Goal: Task Accomplishment & Management: Use online tool/utility

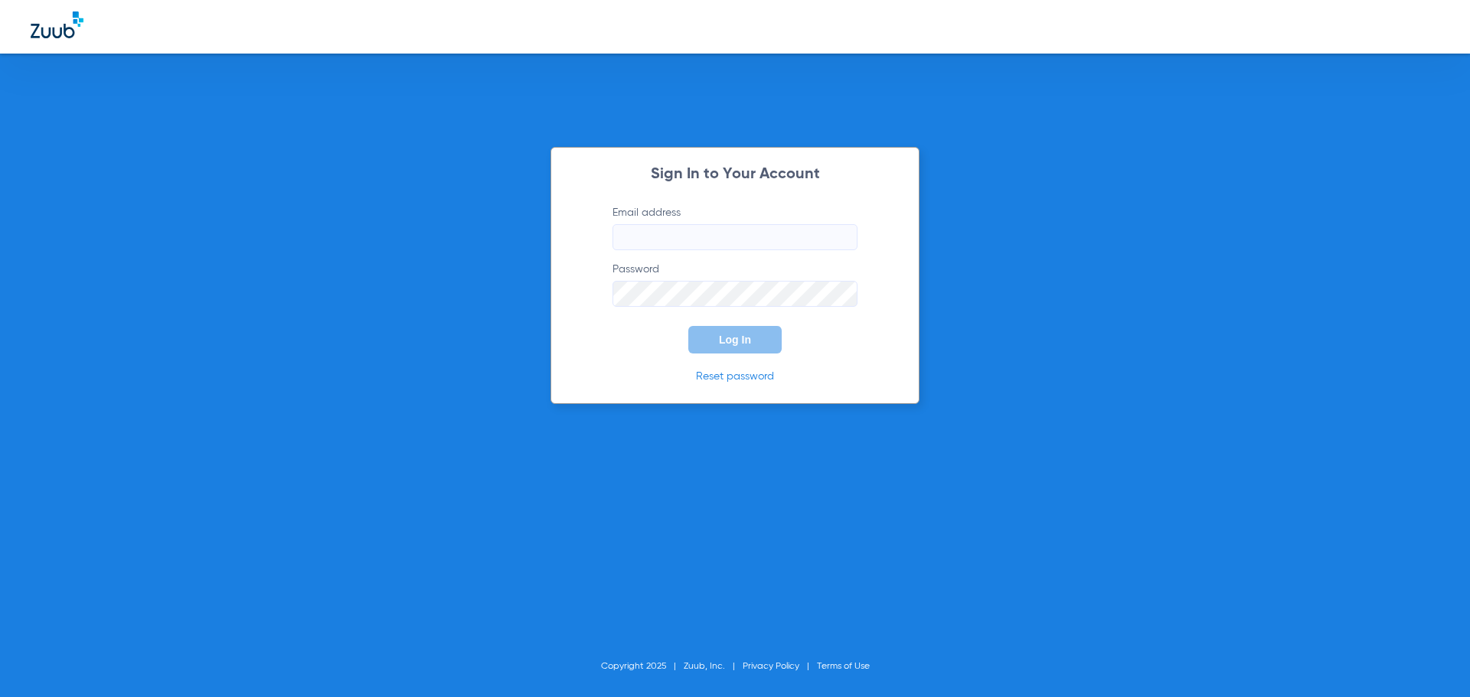
type input "[EMAIL_ADDRESS][DOMAIN_NAME]"
click at [196, 155] on div "Sign In to Your Account Email address [EMAIL_ADDRESS][DOMAIN_NAME] Password Log…" at bounding box center [735, 348] width 1470 height 697
click at [741, 337] on span "Log In" at bounding box center [735, 340] width 32 height 12
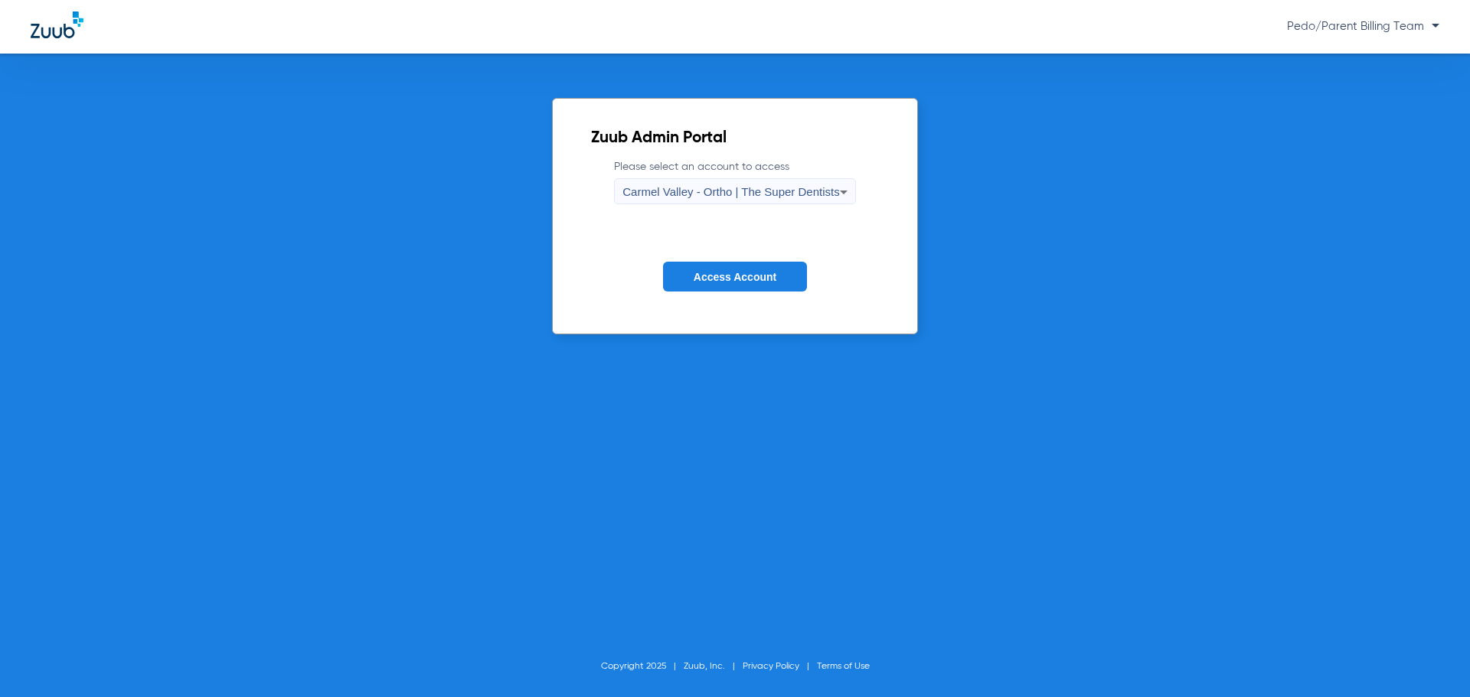
click at [853, 197] on div "Carmel Valley - Ortho | The Super Dentists" at bounding box center [735, 192] width 240 height 26
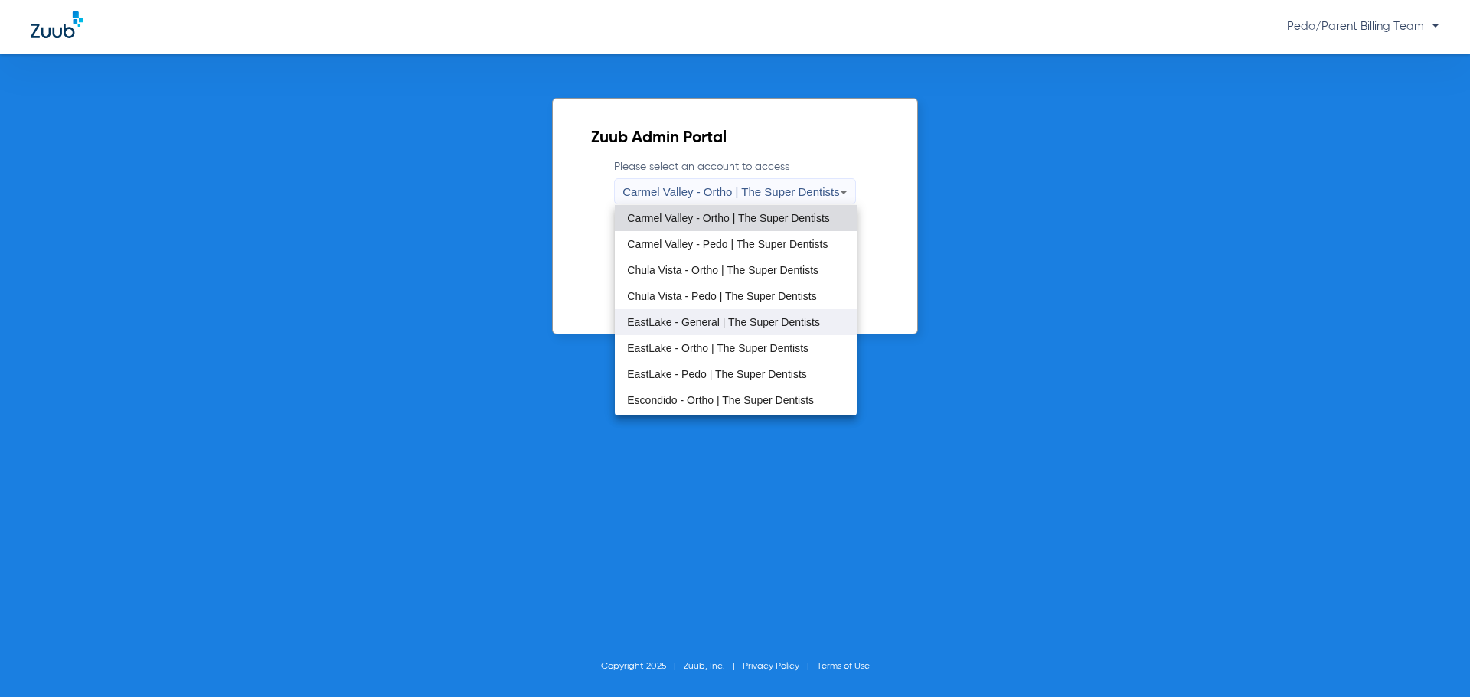
scroll to position [77, 0]
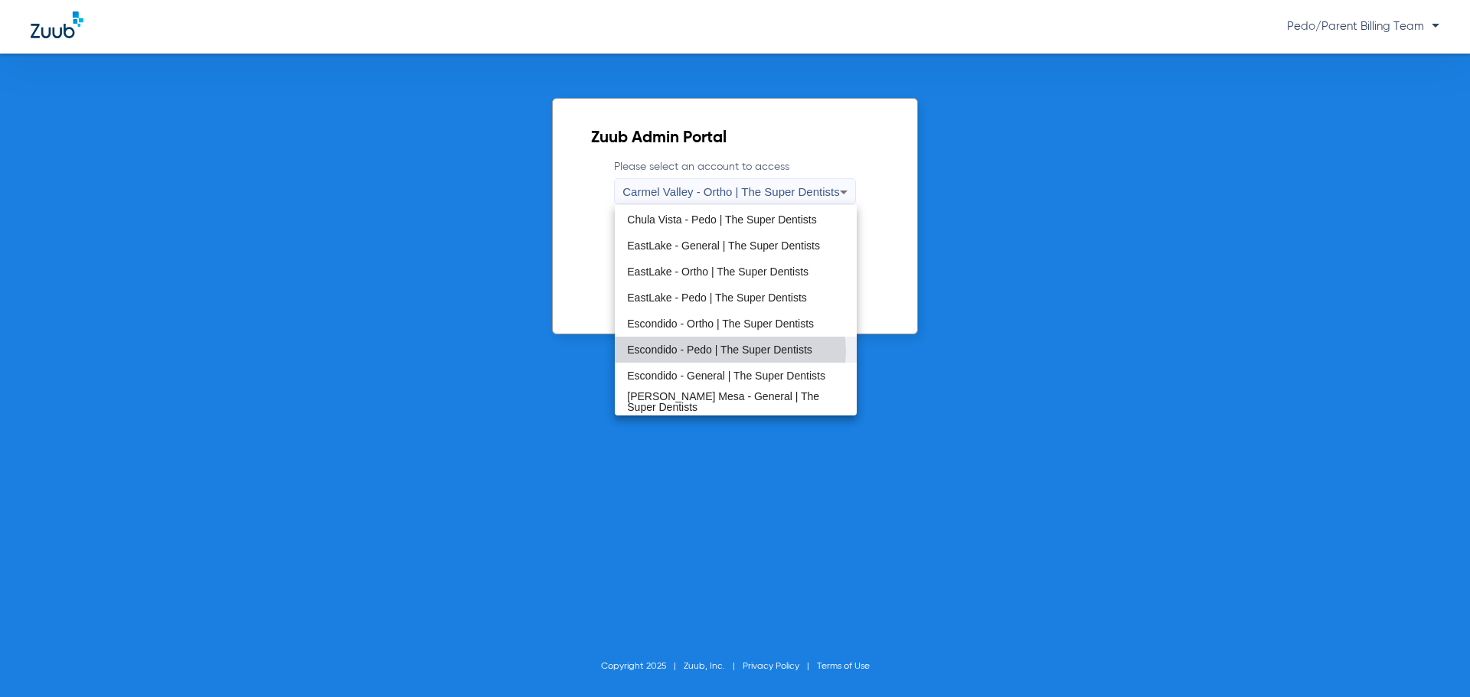
click at [726, 351] on span "Escondido - Pedo | The Super Dentists" at bounding box center [719, 349] width 185 height 11
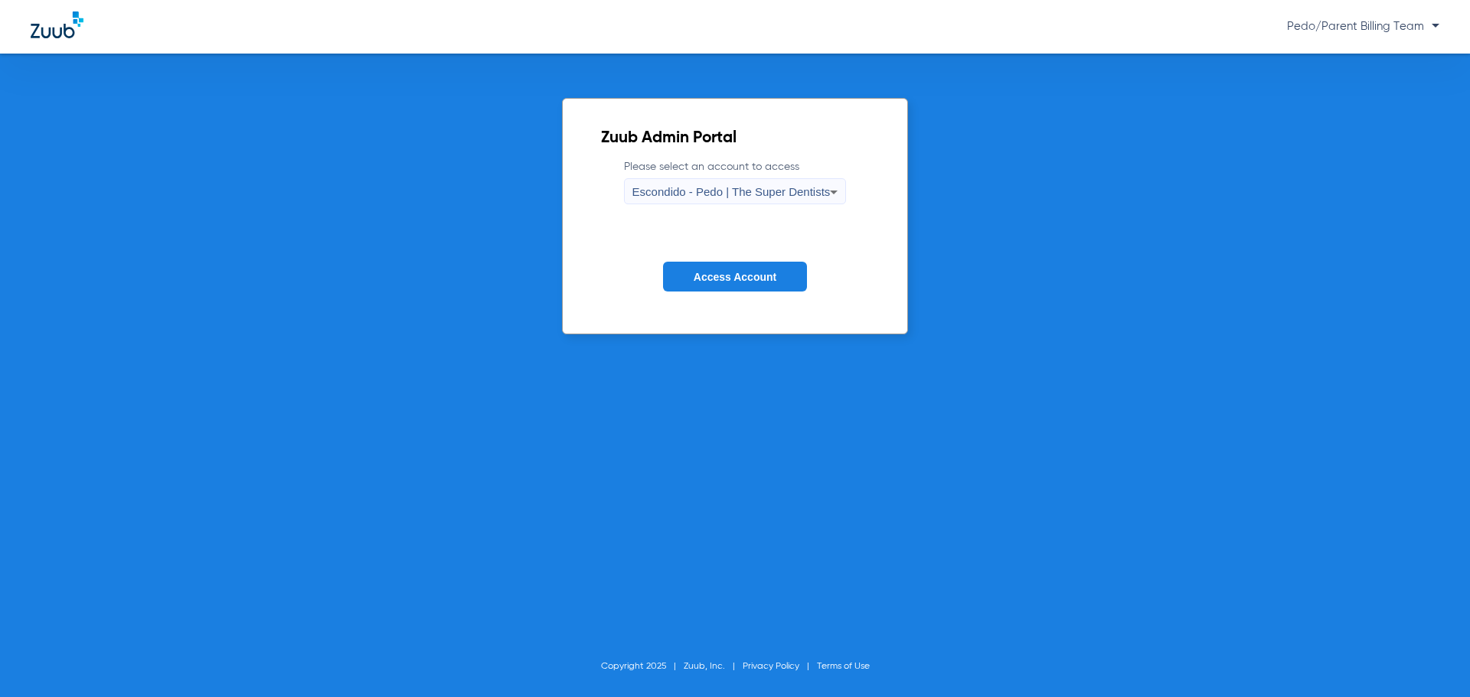
click at [733, 272] on span "Access Account" at bounding box center [734, 277] width 83 height 12
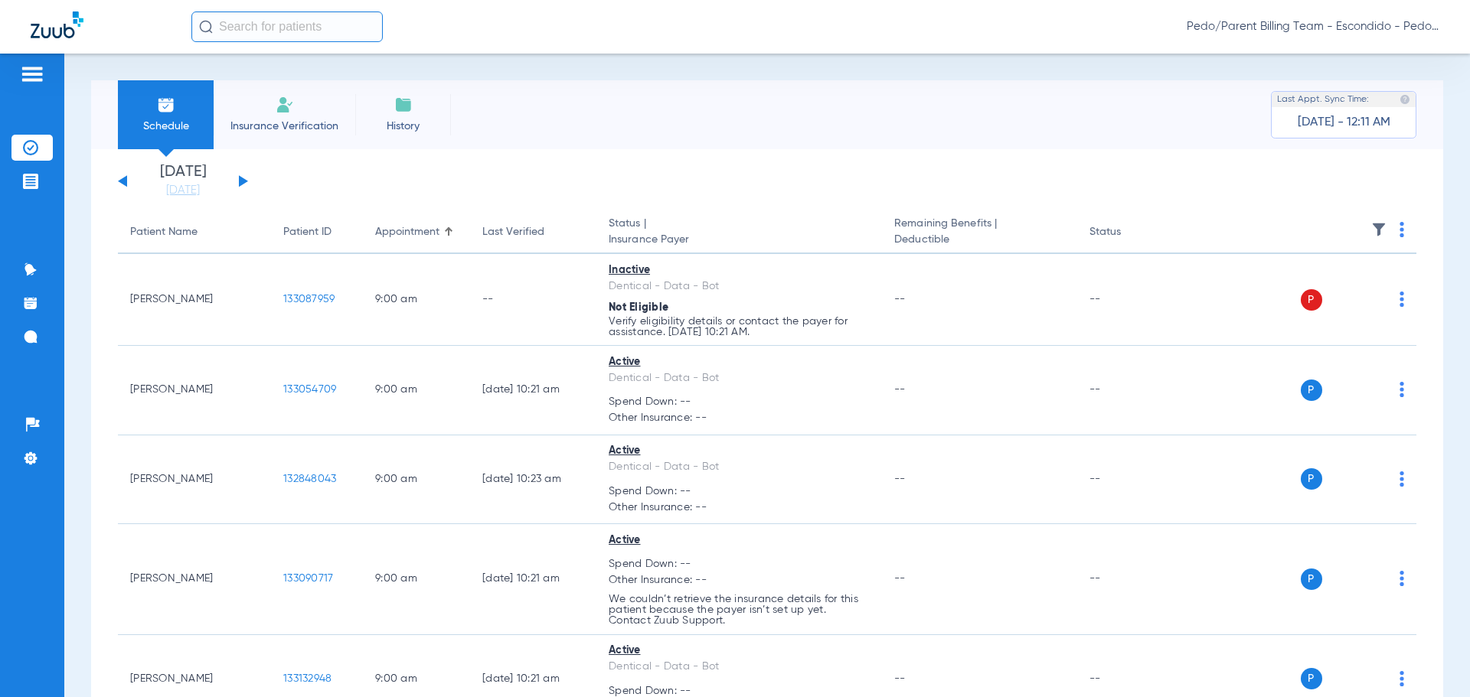
scroll to position [5459, 0]
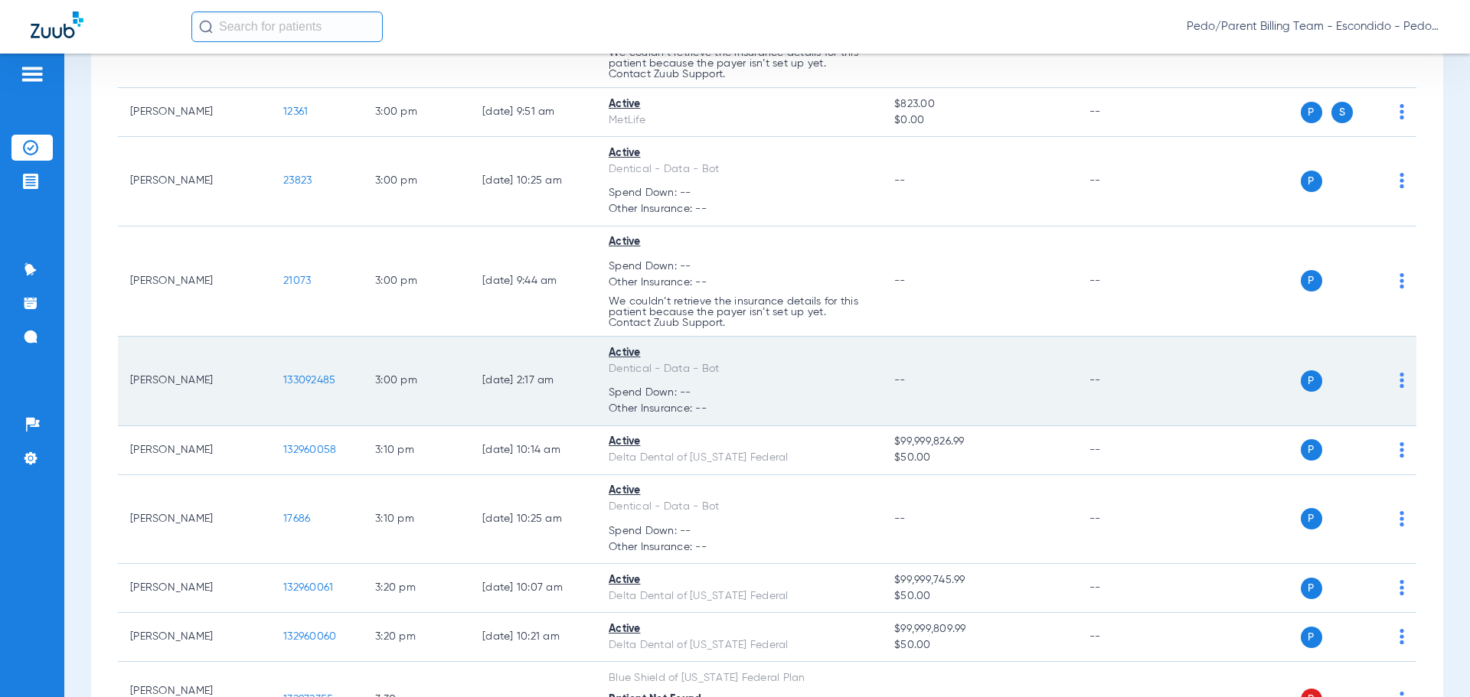
click at [308, 377] on span "133092485" at bounding box center [309, 380] width 52 height 11
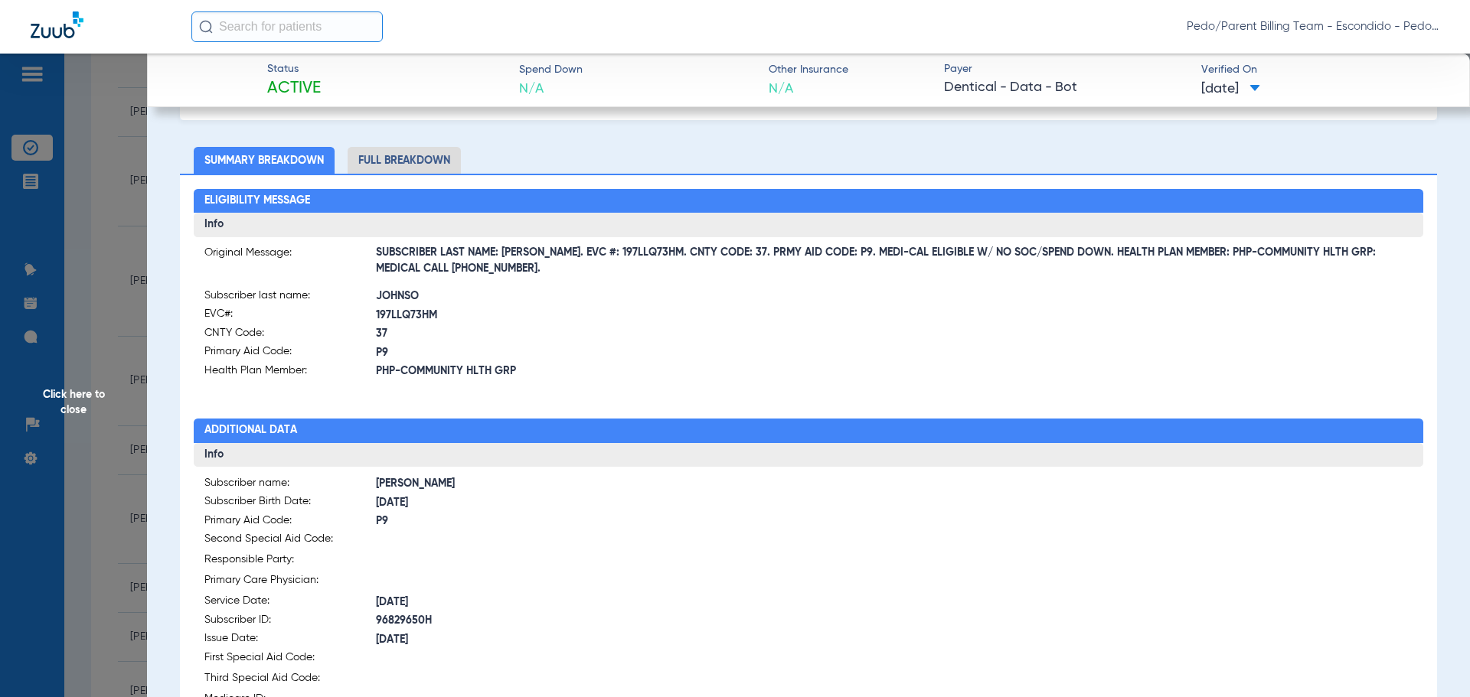
scroll to position [0, 0]
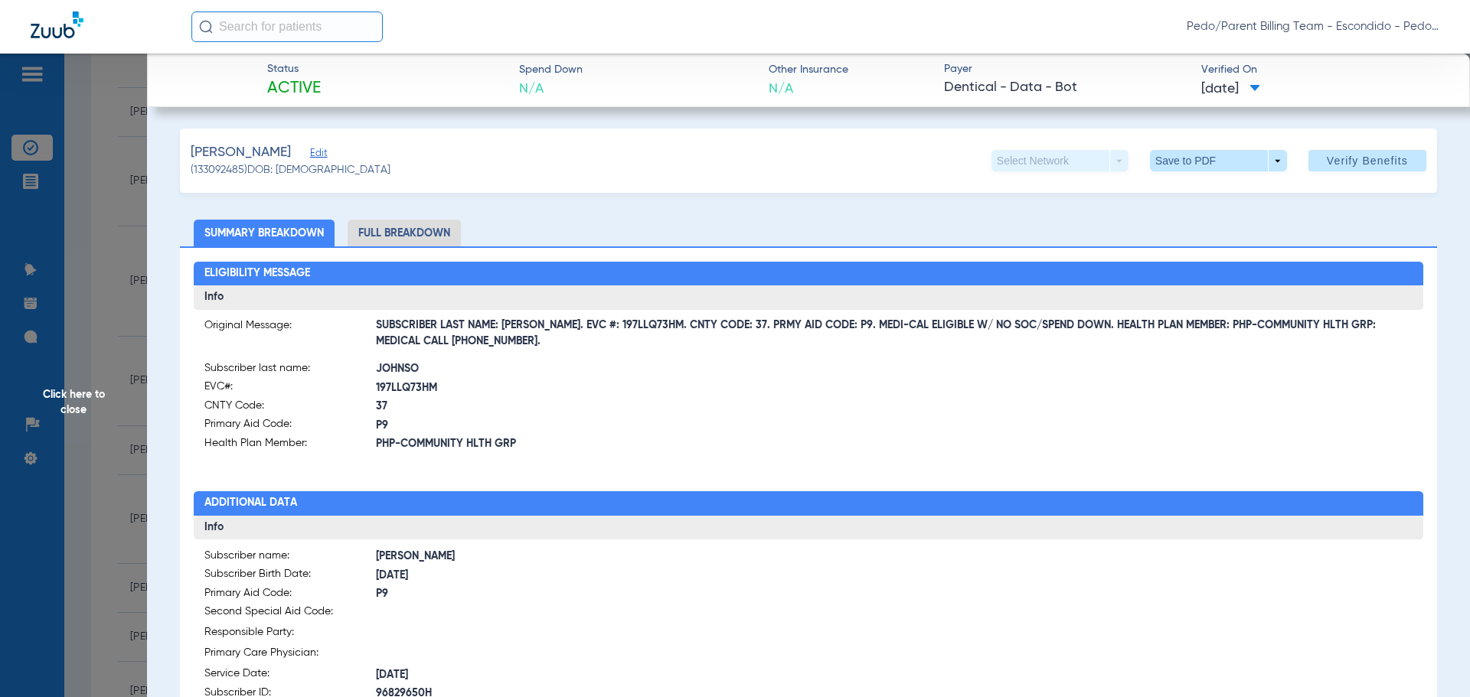
click at [397, 237] on li "Full Breakdown" at bounding box center [403, 233] width 113 height 27
click at [1219, 163] on span at bounding box center [1217, 160] width 37 height 37
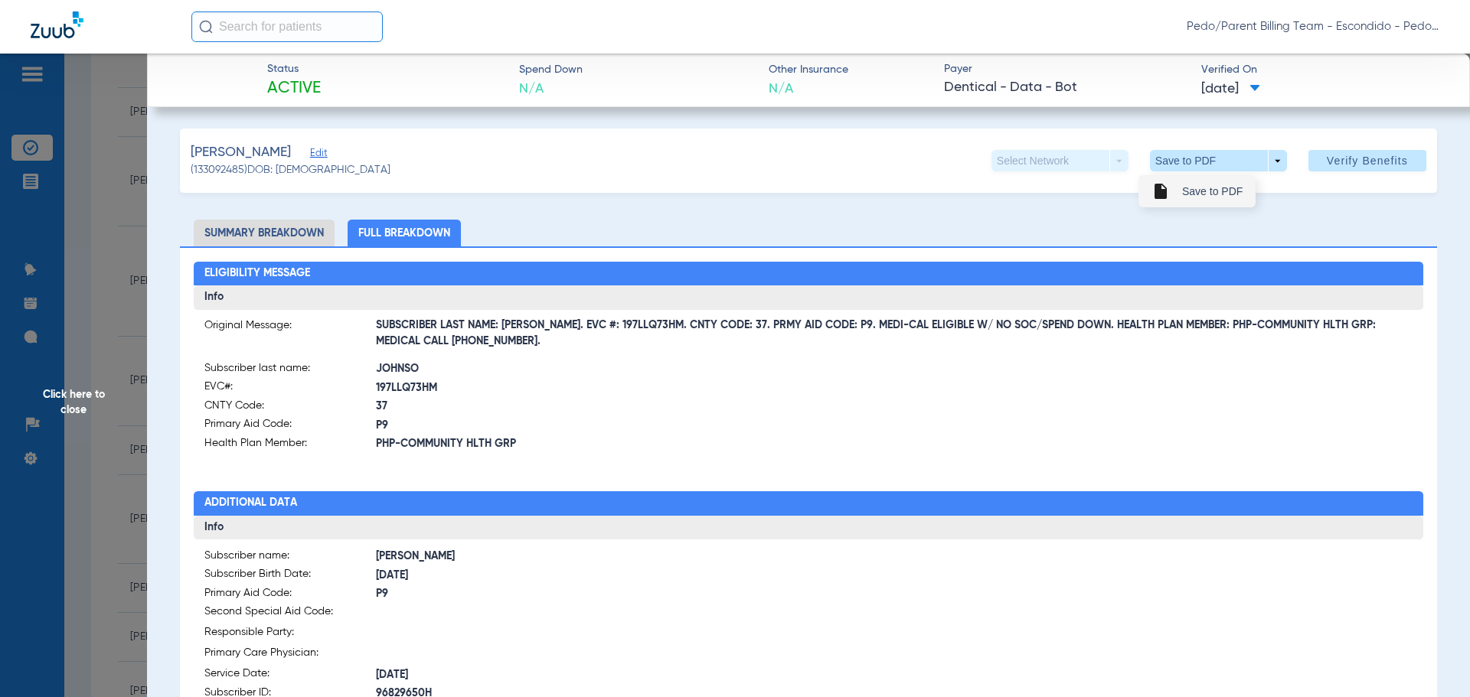
click at [1200, 194] on span "Save to PDF" at bounding box center [1212, 191] width 60 height 11
click at [1199, 162] on span at bounding box center [1217, 160] width 37 height 37
click at [1214, 188] on span "Save to PDF" at bounding box center [1212, 191] width 60 height 11
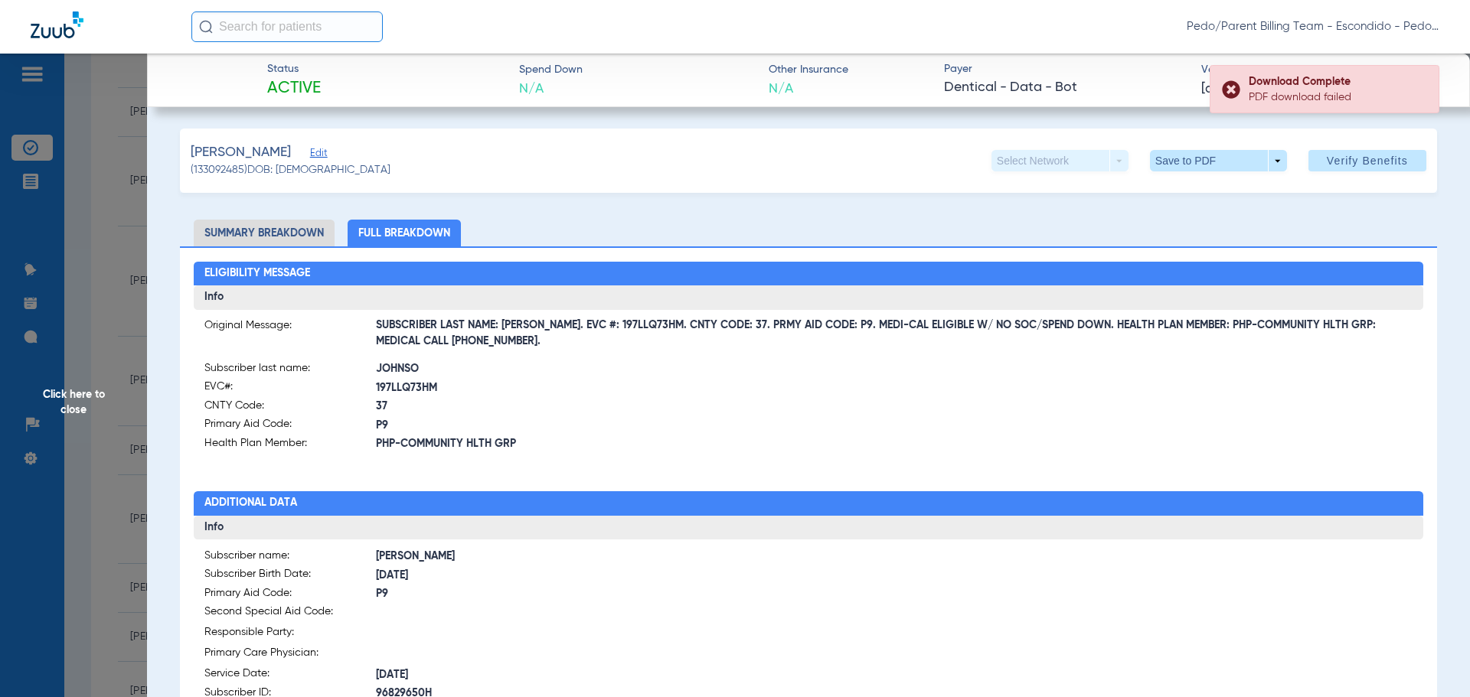
click at [902, 367] on div at bounding box center [1110, 408] width 604 height 94
click at [65, 396] on span "Click here to close" at bounding box center [73, 402] width 147 height 697
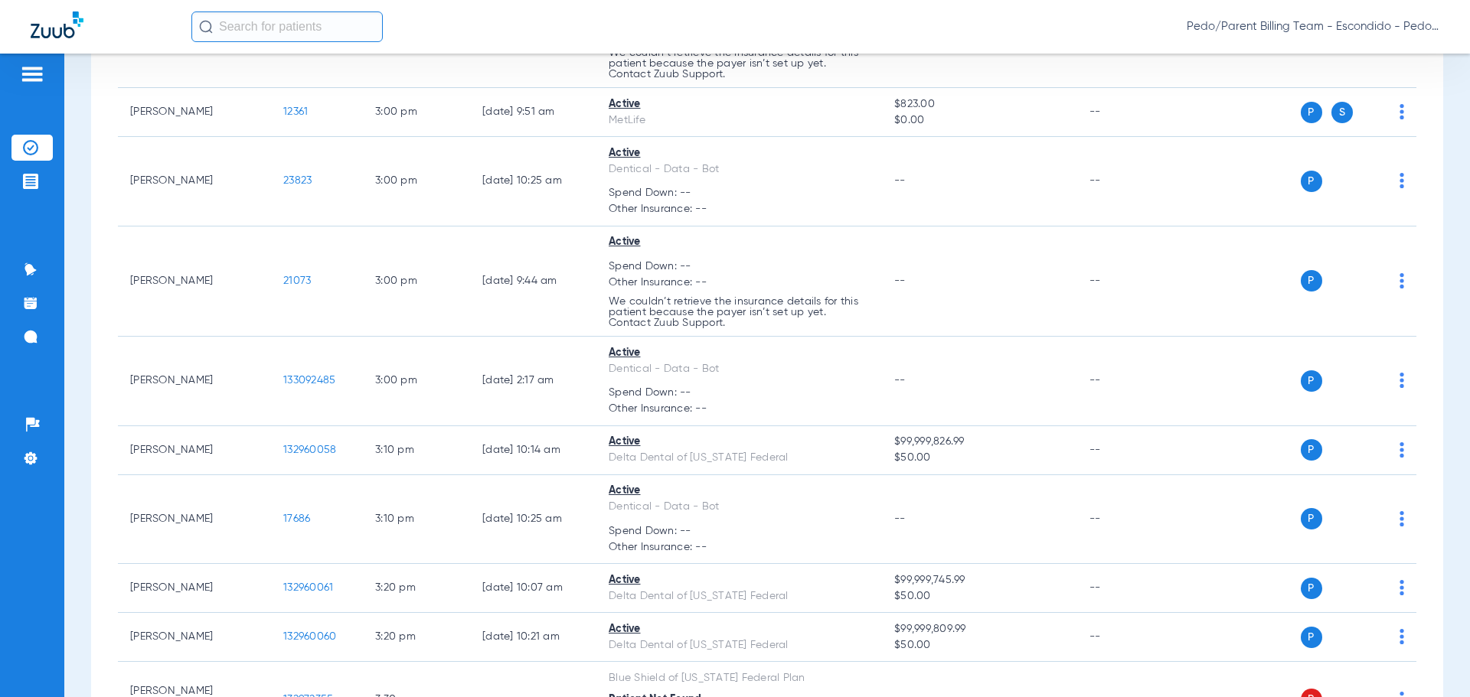
click at [951, 26] on div "Pedo/Parent Billing Team - Escondido - Pedo | The Super Dentists" at bounding box center [815, 26] width 1248 height 31
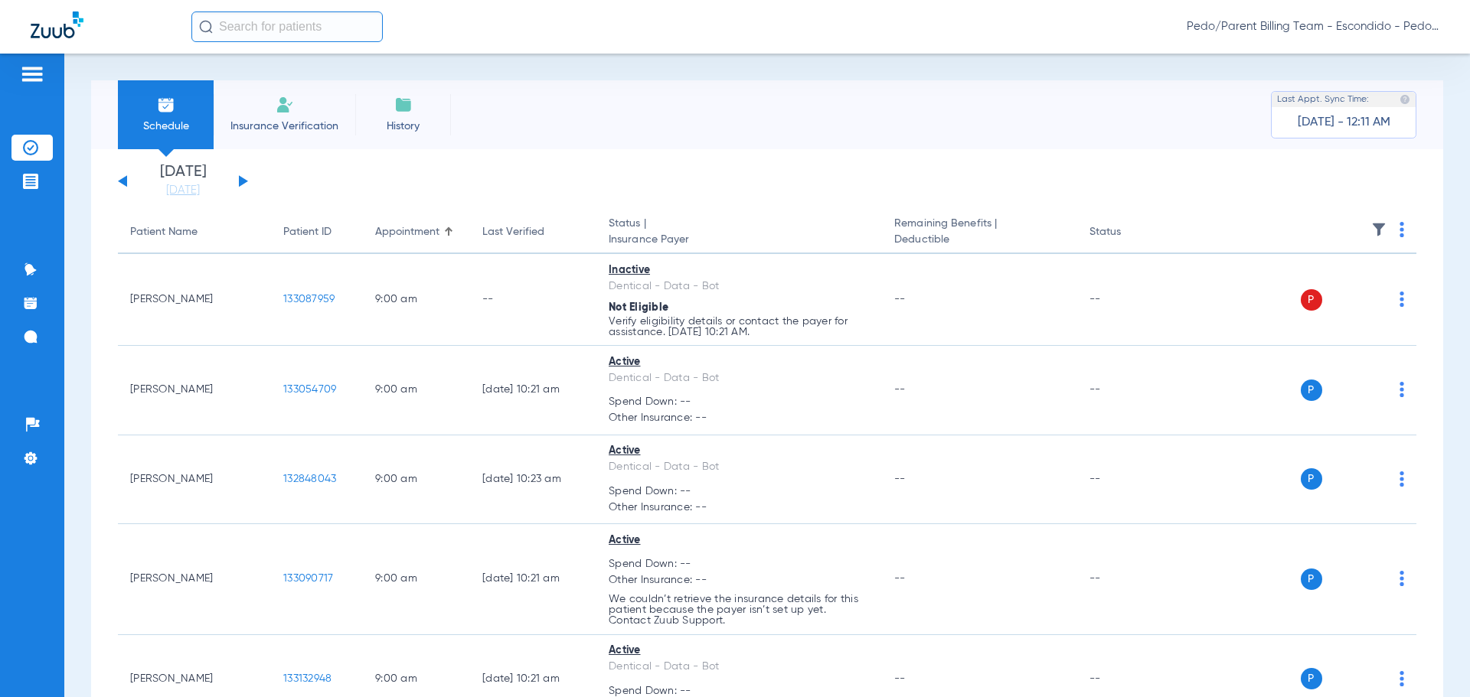
click at [245, 181] on button at bounding box center [243, 180] width 9 height 11
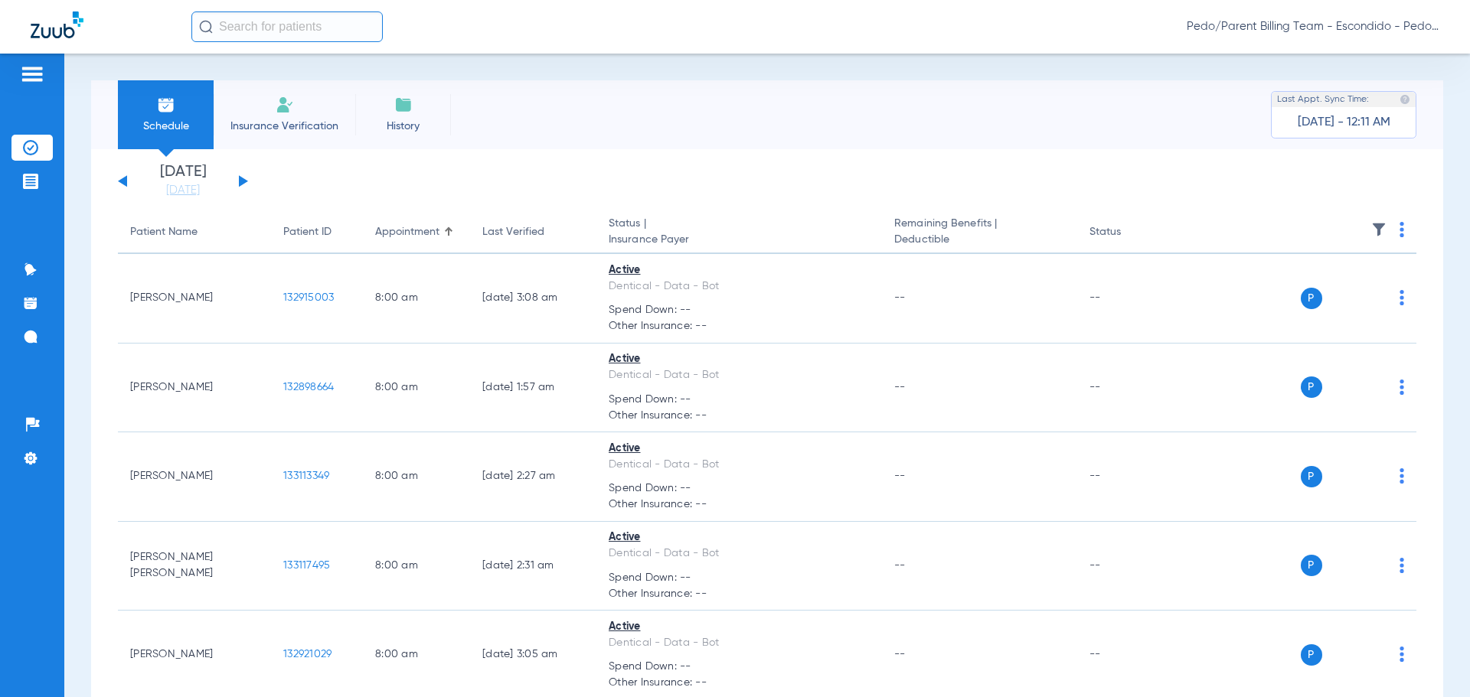
click at [1399, 237] on img at bounding box center [1401, 229] width 5 height 15
click at [844, 152] on div at bounding box center [735, 348] width 1470 height 697
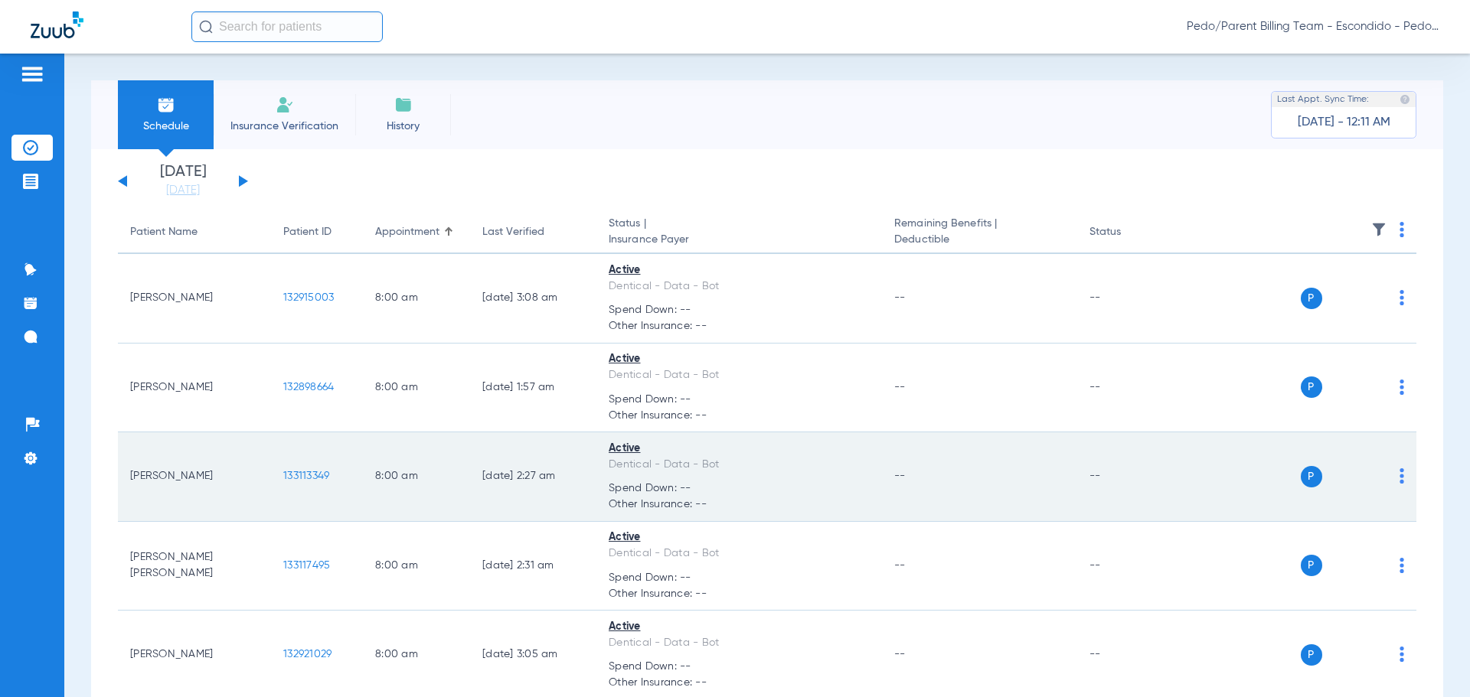
click at [301, 474] on span "133113349" at bounding box center [306, 476] width 46 height 11
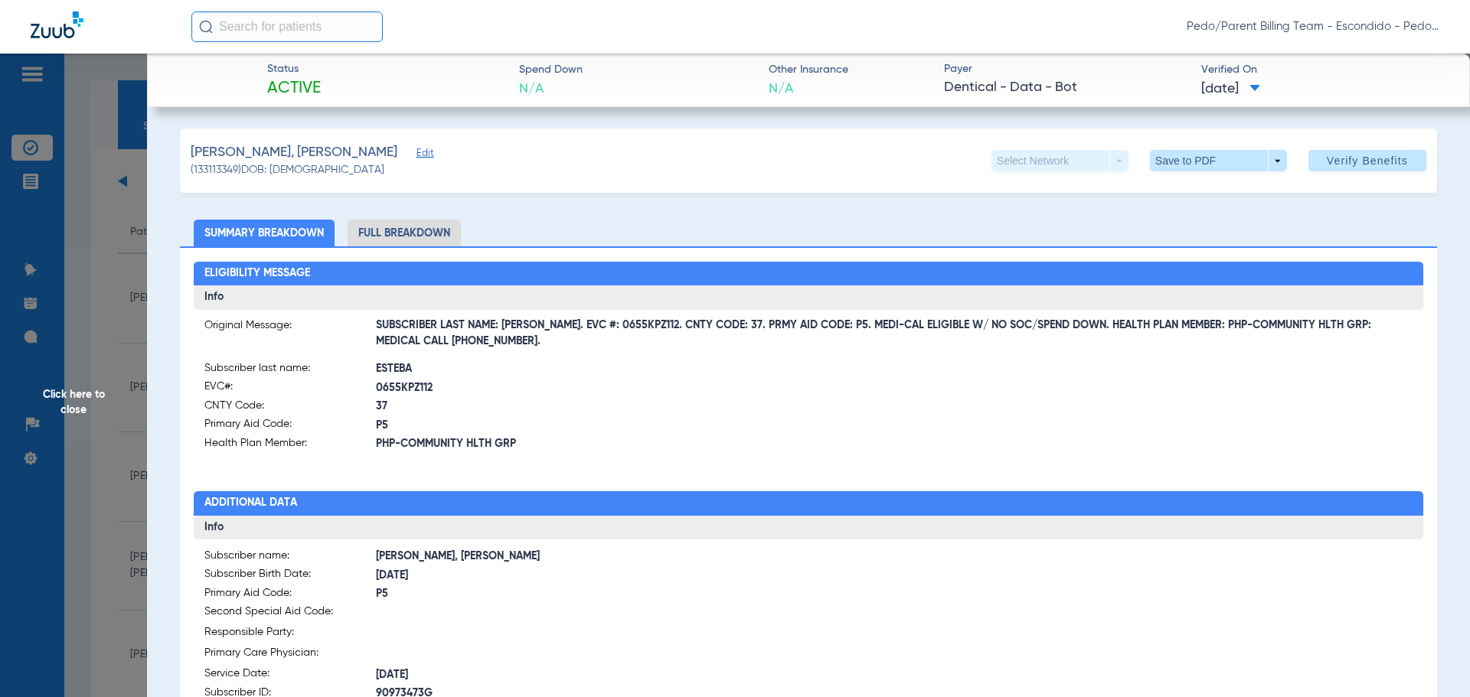
drag, startPoint x: 547, startPoint y: 324, endPoint x: 641, endPoint y: 331, distance: 94.4
click at [641, 331] on span "SUBSCRIBER LAST NAME: [PERSON_NAME]. EVC #: 0655KPZ112. CNTY CODE: 37. PRMY AID…" at bounding box center [894, 334] width 1037 height 16
copy span "EVC #: 0655KPZ112."
click at [581, 462] on div "Eligibility Message Info Original Message: SUBSCRIBER LAST NAME: [PERSON_NAME].…" at bounding box center [808, 671] width 1257 height 851
click at [1206, 165] on span at bounding box center [1217, 160] width 37 height 37
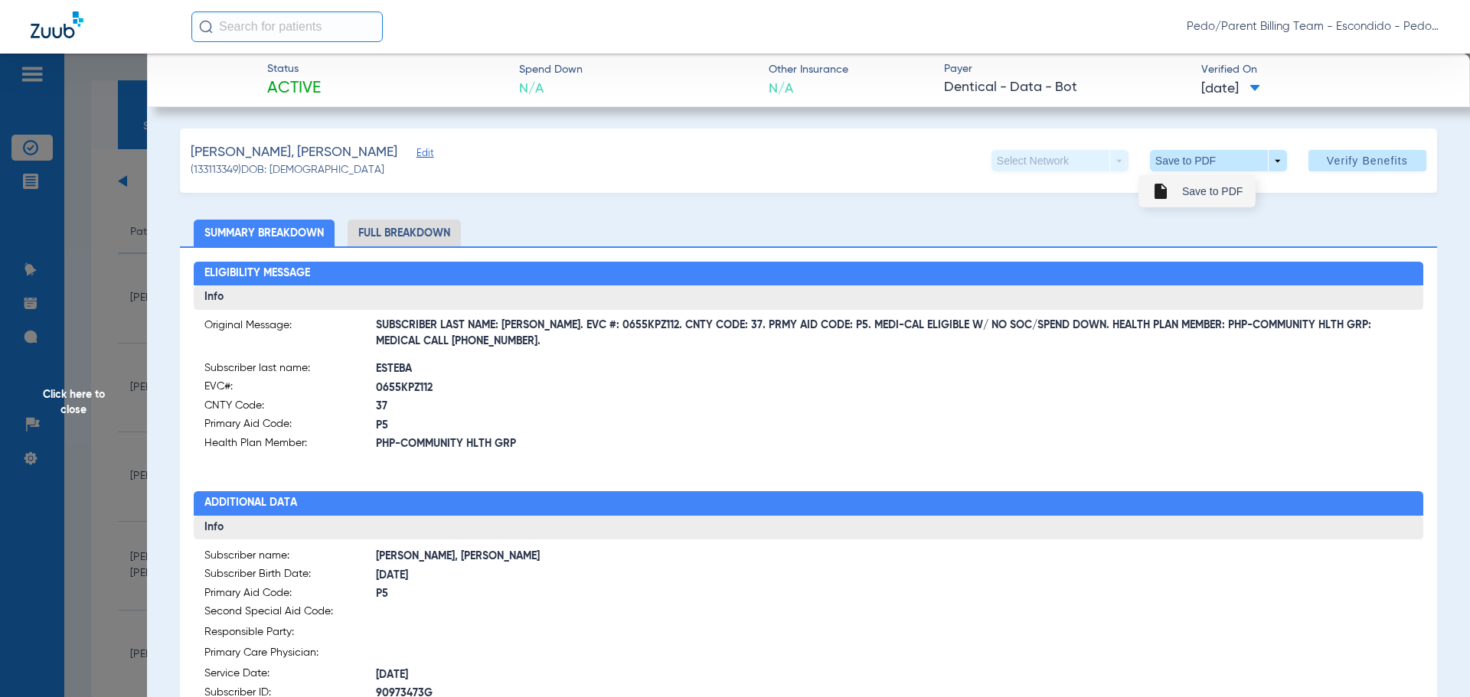
click at [1212, 195] on span "Save to PDF" at bounding box center [1212, 191] width 60 height 11
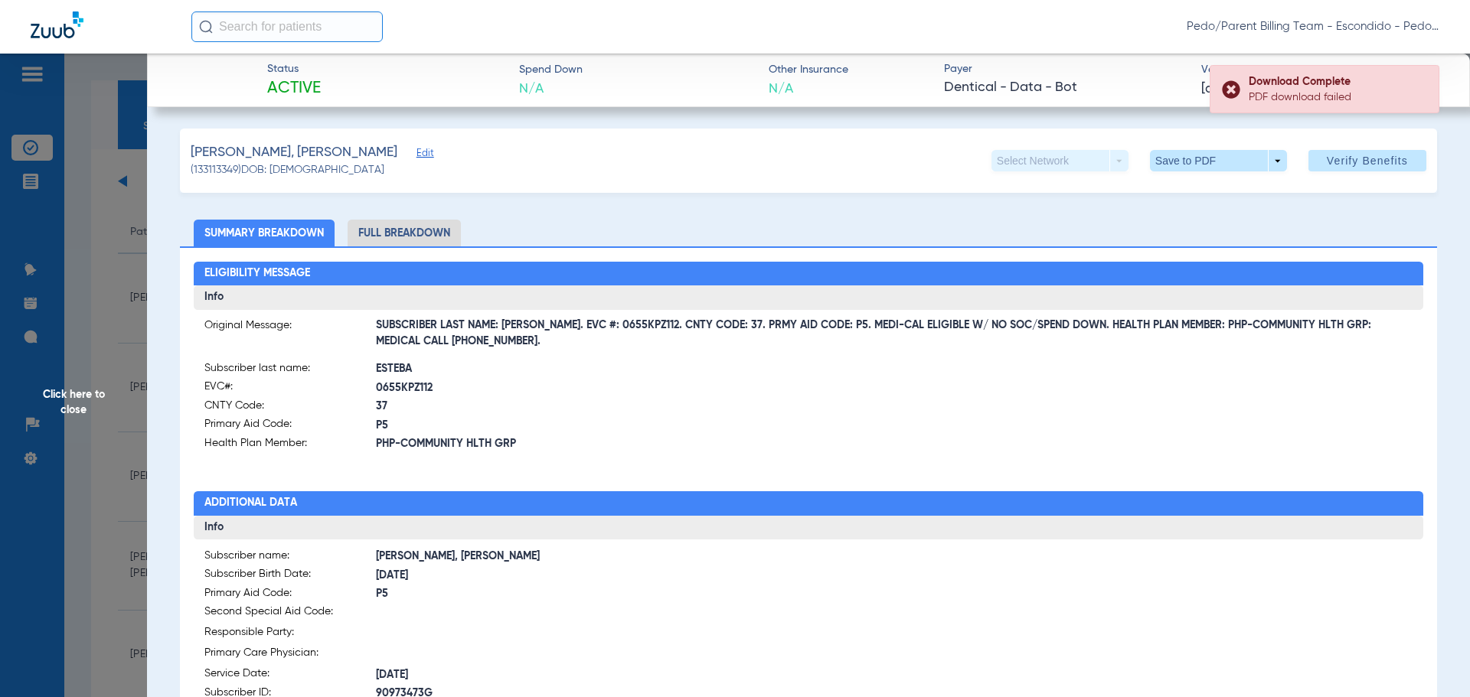
click at [401, 240] on li "Full Breakdown" at bounding box center [403, 233] width 113 height 27
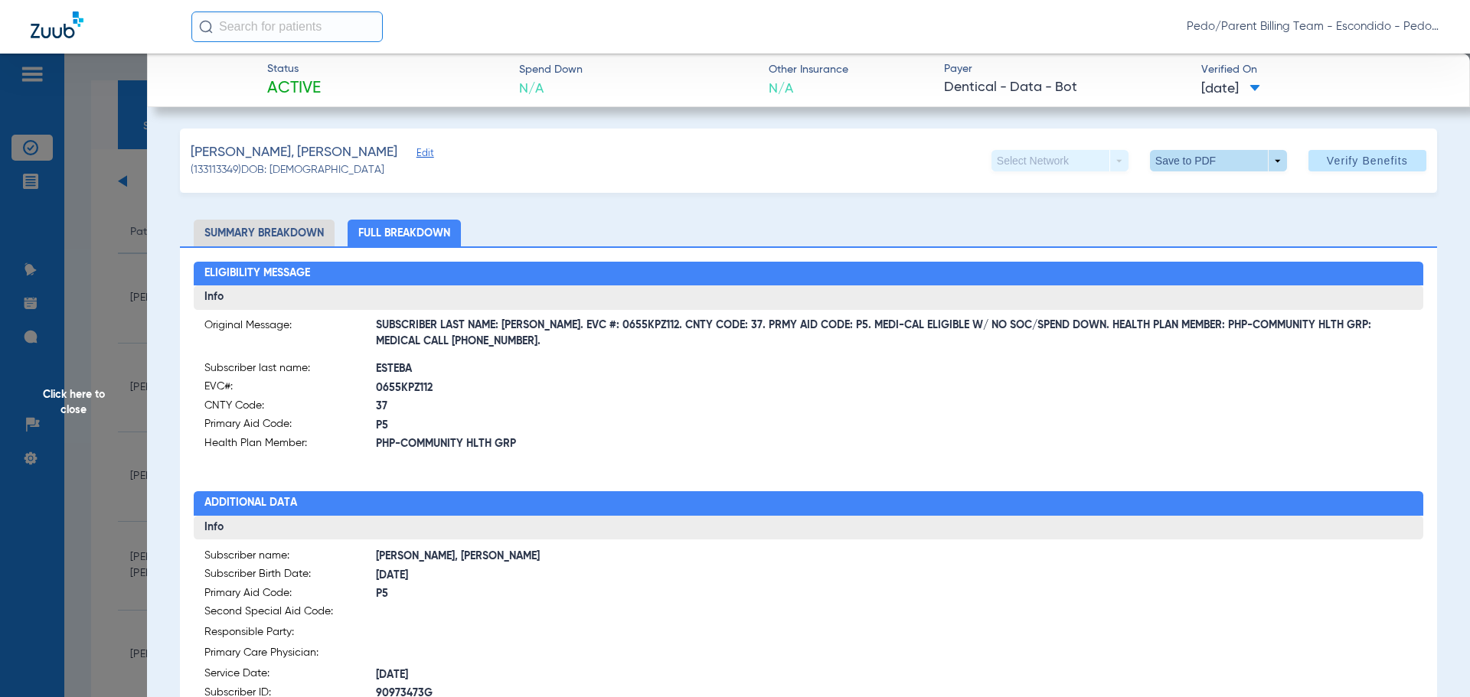
click at [1209, 164] on span at bounding box center [1217, 160] width 37 height 37
click at [1207, 192] on span "Save to PDF" at bounding box center [1212, 191] width 60 height 11
click at [83, 395] on span "Click here to close" at bounding box center [73, 402] width 147 height 697
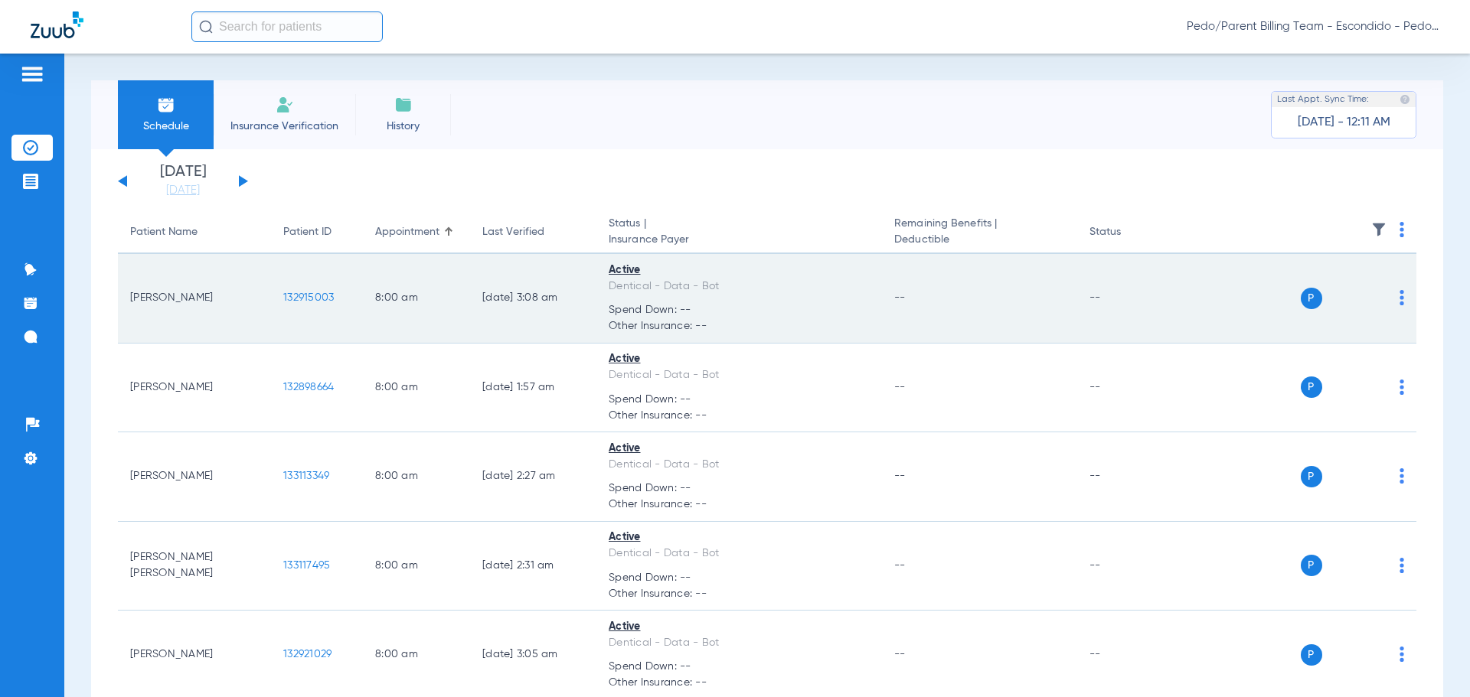
click at [327, 299] on span "132915003" at bounding box center [308, 297] width 51 height 11
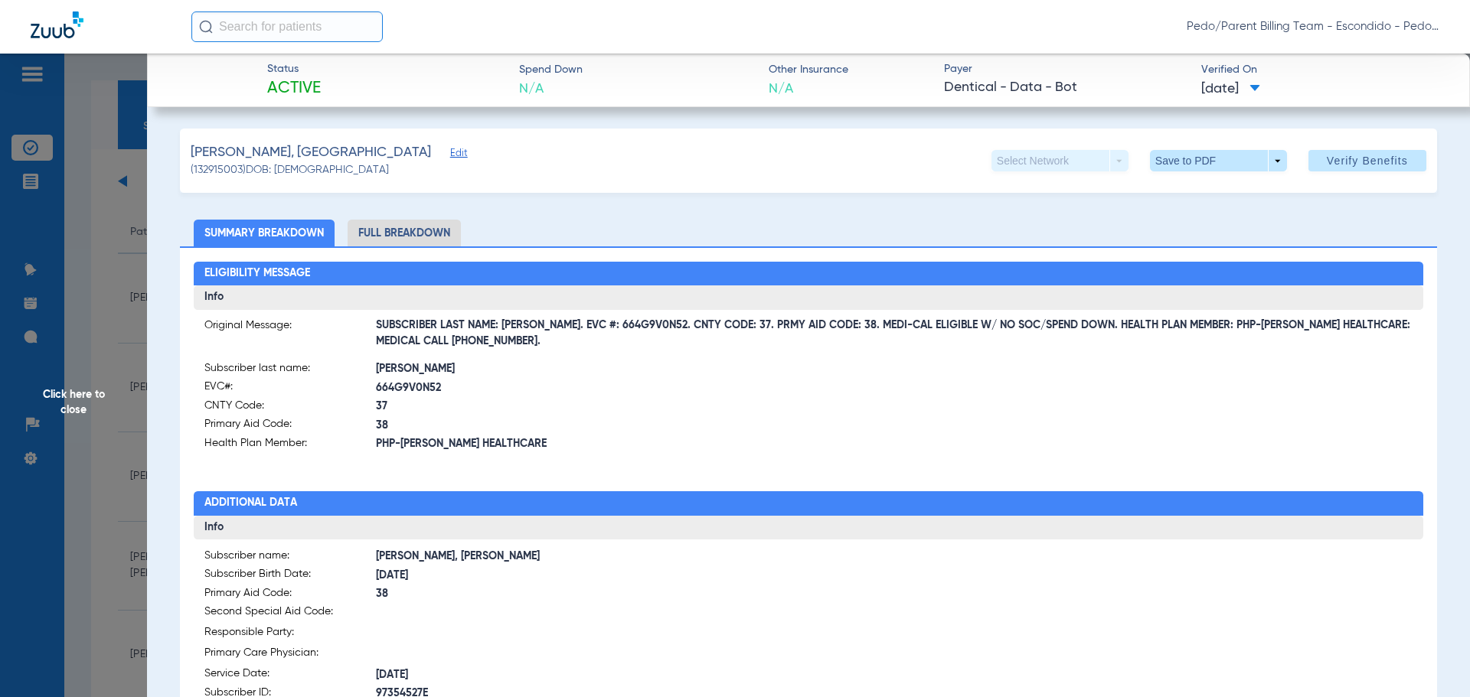
click at [413, 238] on li "Full Breakdown" at bounding box center [403, 233] width 113 height 27
drag, startPoint x: 552, startPoint y: 328, endPoint x: 613, endPoint y: 333, distance: 61.4
click at [614, 333] on span "SUBSCRIBER LAST NAME: [PERSON_NAME]. EVC #: 664G9V0N52. CNTY CODE: 37. PRMY AID…" at bounding box center [894, 334] width 1037 height 16
click at [613, 333] on span "SUBSCRIBER LAST NAME: [PERSON_NAME]. EVC #: 664G9V0N52. CNTY CODE: 37. PRMY AID…" at bounding box center [894, 334] width 1037 height 16
drag, startPoint x: 546, startPoint y: 327, endPoint x: 648, endPoint y: 322, distance: 102.7
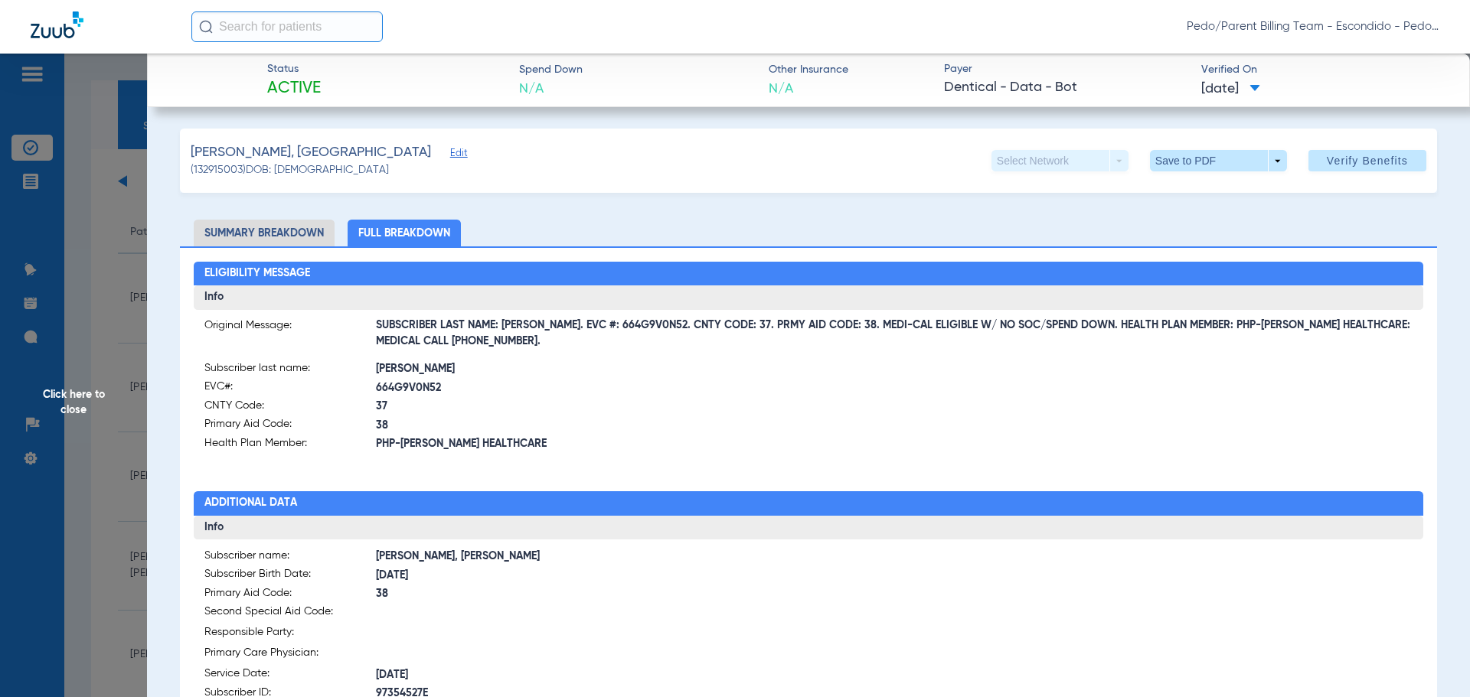
click at [648, 326] on span "SUBSCRIBER LAST NAME: [PERSON_NAME]. EVC #: 664G9V0N52. CNTY CODE: 37. PRMY AID…" at bounding box center [894, 334] width 1037 height 16
copy span "EVC #: 664G9V0N52"
click at [678, 470] on div "Eligibility Message Info Original Message: SUBSCRIBER LAST NAME: [PERSON_NAME].…" at bounding box center [808, 671] width 1257 height 851
click at [69, 400] on span "Click here to close" at bounding box center [73, 402] width 147 height 697
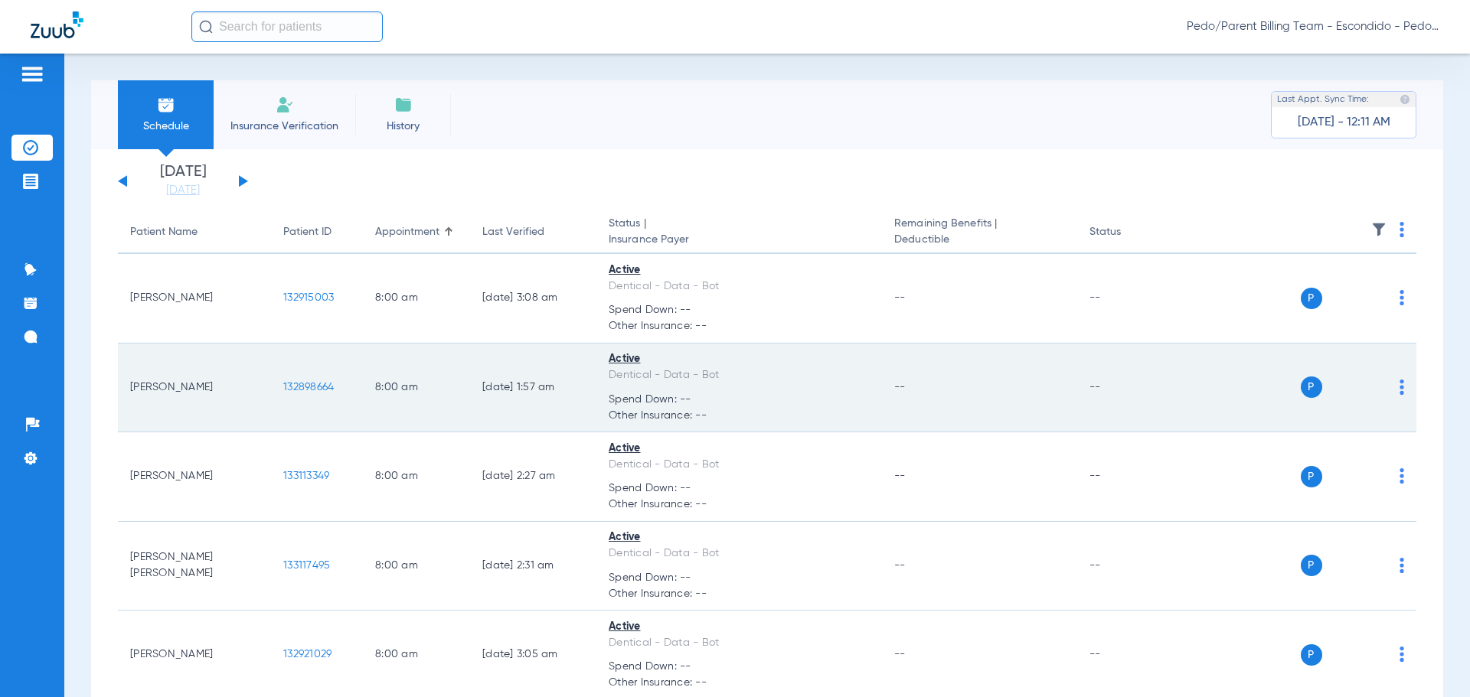
click at [301, 389] on span "132898664" at bounding box center [308, 387] width 51 height 11
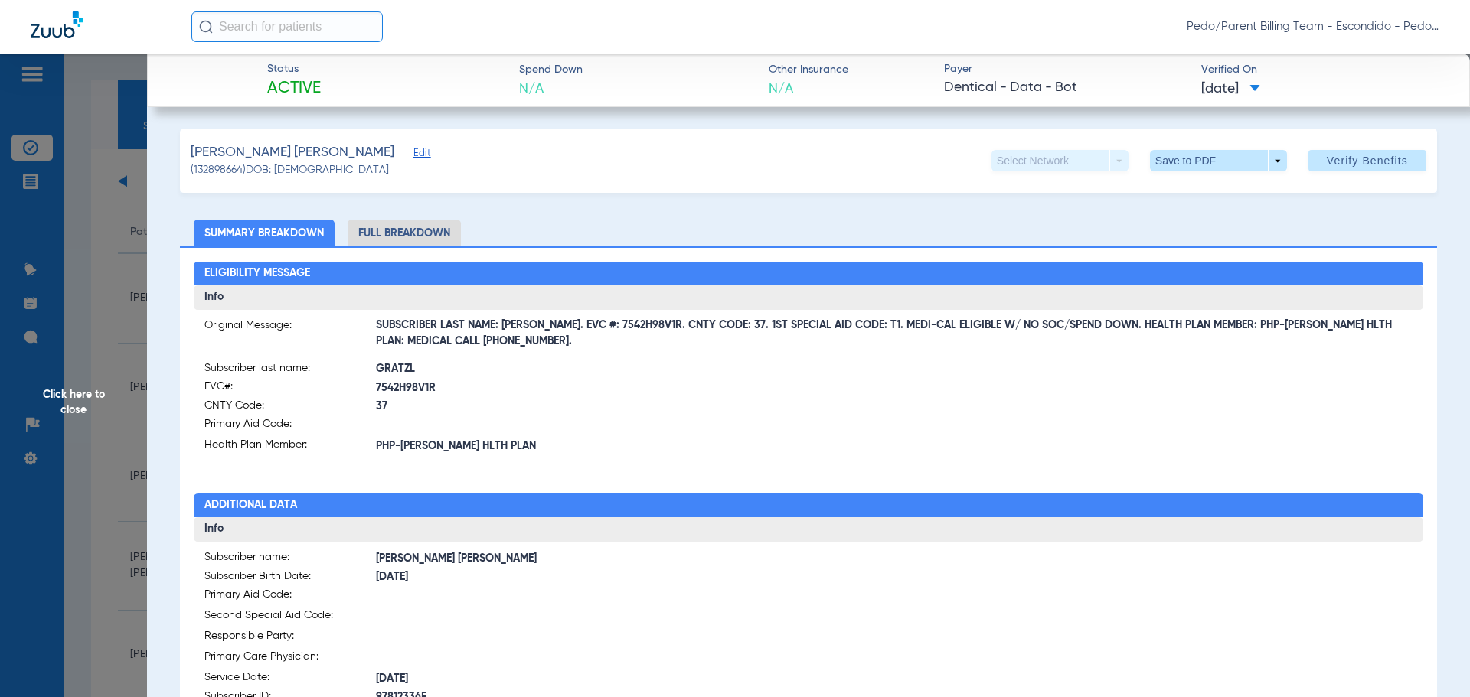
click at [413, 230] on li "Full Breakdown" at bounding box center [403, 233] width 113 height 27
drag, startPoint x: 549, startPoint y: 325, endPoint x: 582, endPoint y: 324, distance: 33.7
click at [582, 326] on span "SUBSCRIBER LAST NAME: [PERSON_NAME]. EVC #: 7542H98V1R. CNTY CODE: 37. 1ST SPEC…" at bounding box center [894, 334] width 1037 height 16
drag, startPoint x: 546, startPoint y: 322, endPoint x: 641, endPoint y: 327, distance: 95.0
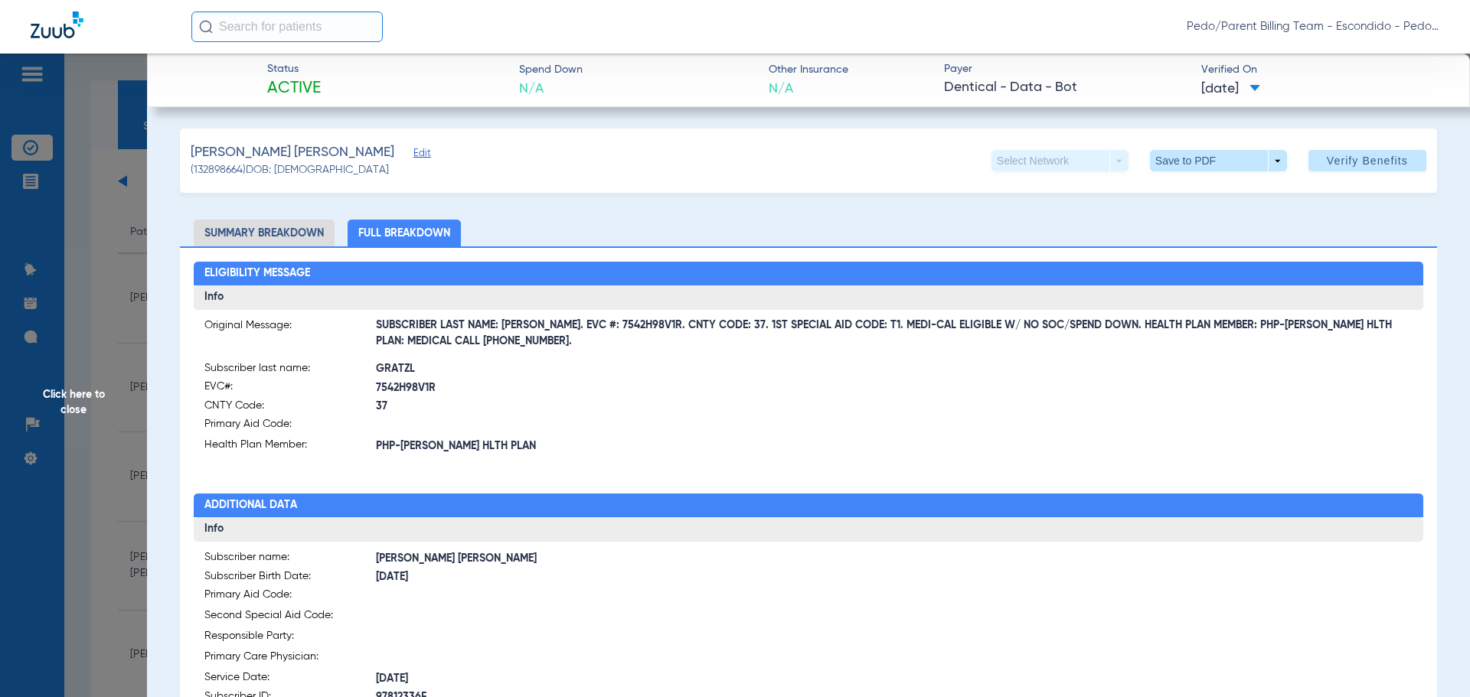
click at [641, 327] on span "SUBSCRIBER LAST NAME: [PERSON_NAME]. EVC #: 7542H98V1R. CNTY CODE: 37. 1ST SPEC…" at bounding box center [894, 334] width 1037 height 16
copy span "EVC #: 7542H98V1R"
click at [638, 422] on span at bounding box center [592, 424] width 432 height 16
click at [65, 403] on span "Click here to close" at bounding box center [73, 402] width 147 height 697
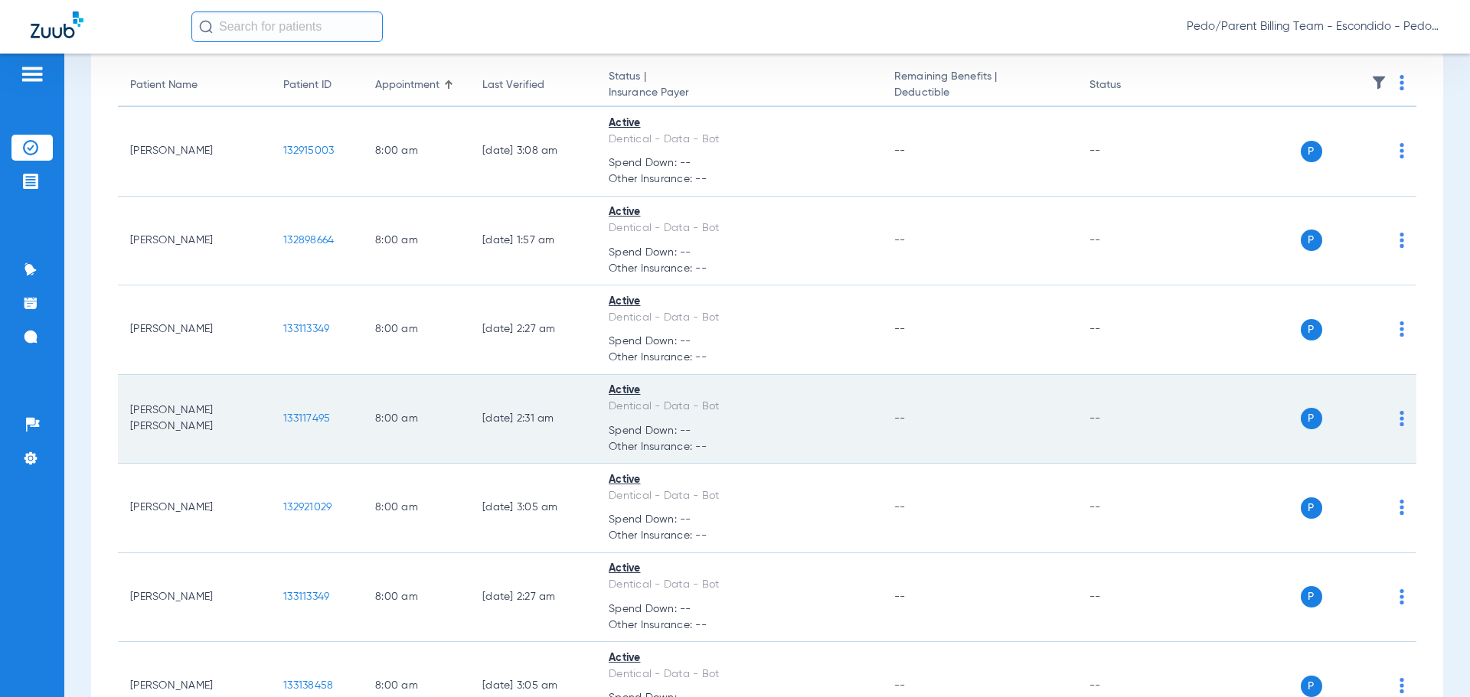
scroll to position [153, 0]
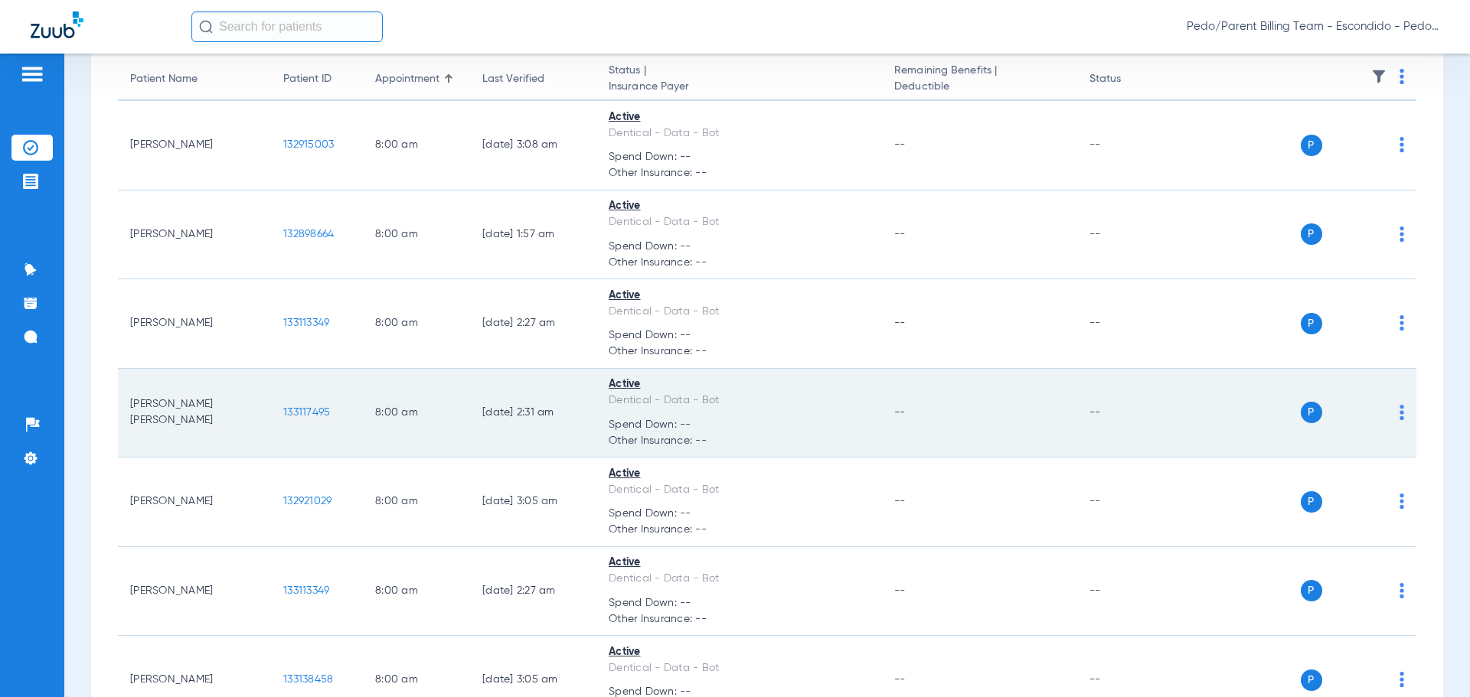
click at [319, 413] on span "133117495" at bounding box center [306, 412] width 47 height 11
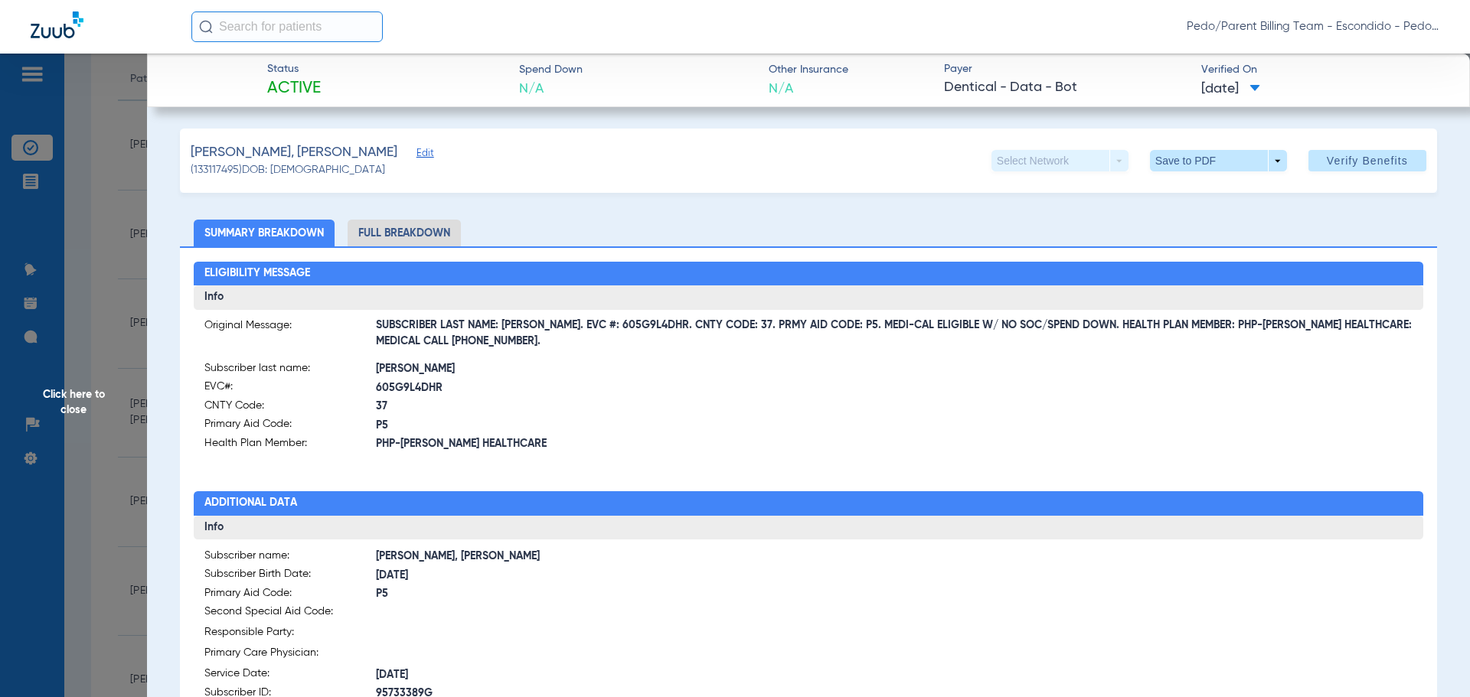
click at [411, 231] on li "Full Breakdown" at bounding box center [403, 233] width 113 height 27
drag, startPoint x: 548, startPoint y: 323, endPoint x: 649, endPoint y: 331, distance: 101.4
click at [649, 331] on span "SUBSCRIBER LAST NAME: [PERSON_NAME]. EVC #: 605G9L4DHR. CNTY CODE: 37. PRMY AID…" at bounding box center [894, 334] width 1037 height 16
copy span "EVC #: 605G9L4DHR"
click at [674, 398] on label "CNTY Code: 37" at bounding box center [506, 407] width 604 height 19
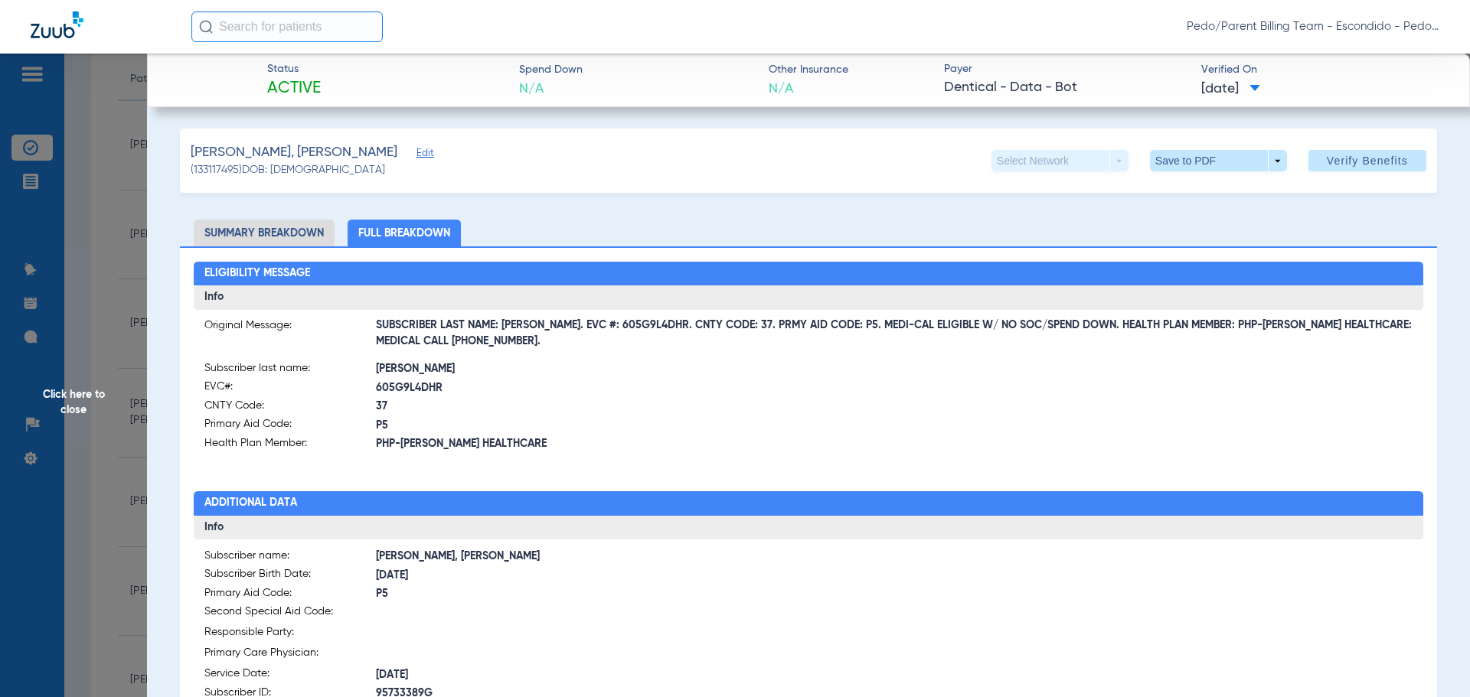
click at [1170, 172] on div "[PERSON_NAME], [PERSON_NAME] (133117495) DOB: [DEMOGRAPHIC_DATA] Select Network…" at bounding box center [808, 161] width 1257 height 64
click at [1180, 165] on span at bounding box center [1218, 160] width 137 height 21
click at [1203, 189] on span "Save to PDF" at bounding box center [1212, 191] width 60 height 11
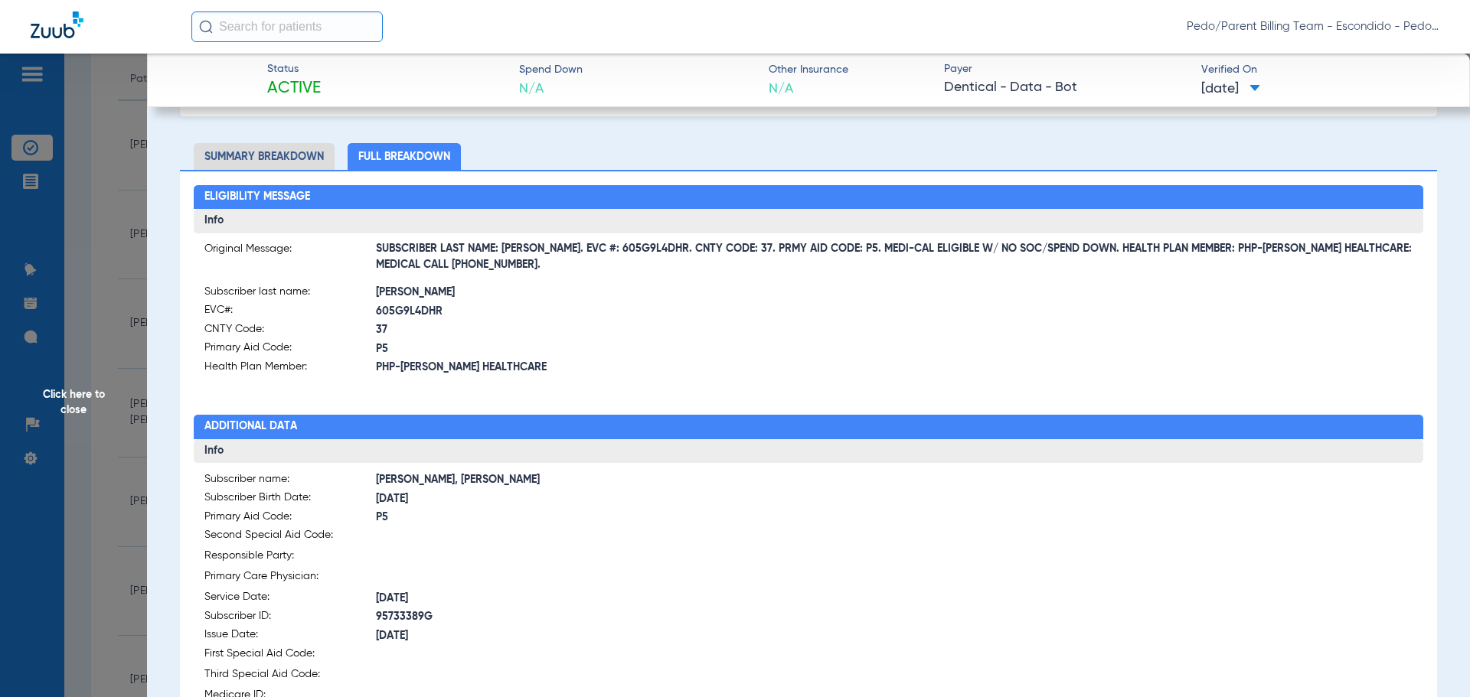
scroll to position [0, 0]
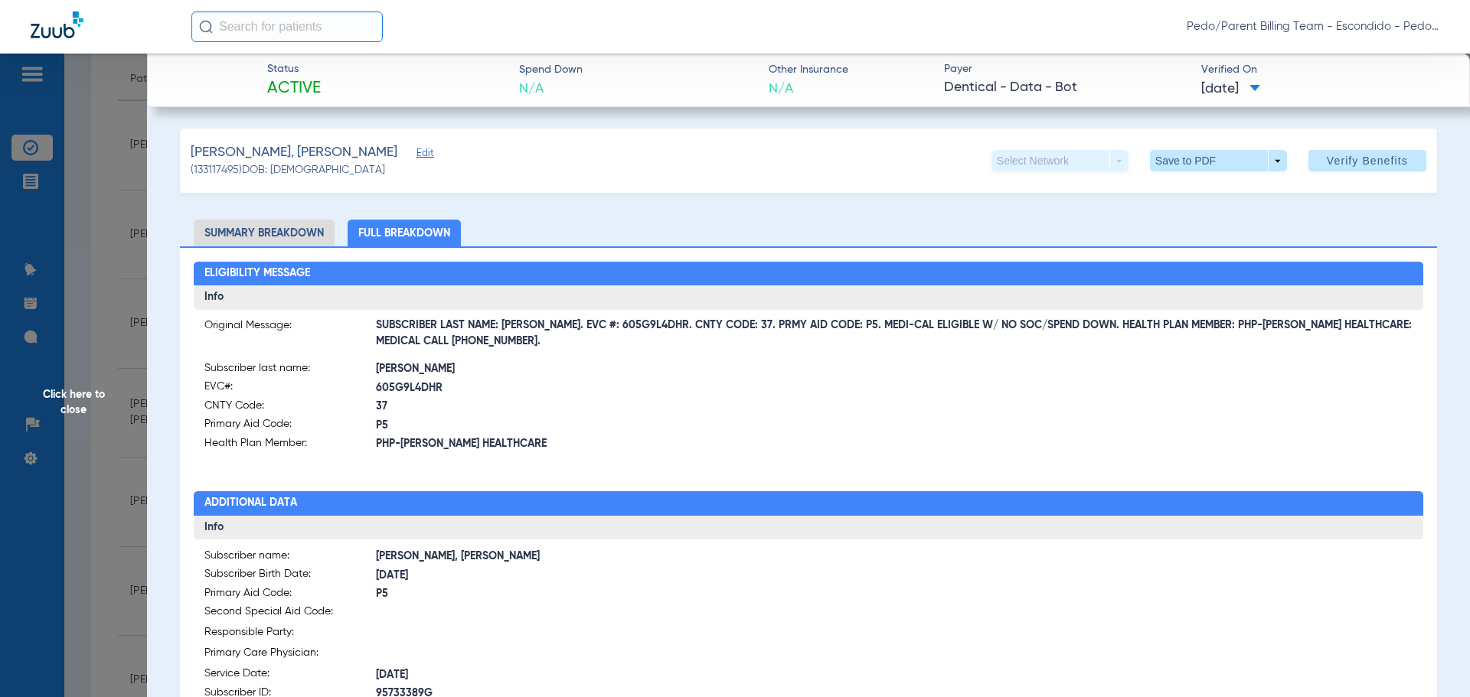
click at [78, 393] on span "Click here to close" at bounding box center [73, 402] width 147 height 697
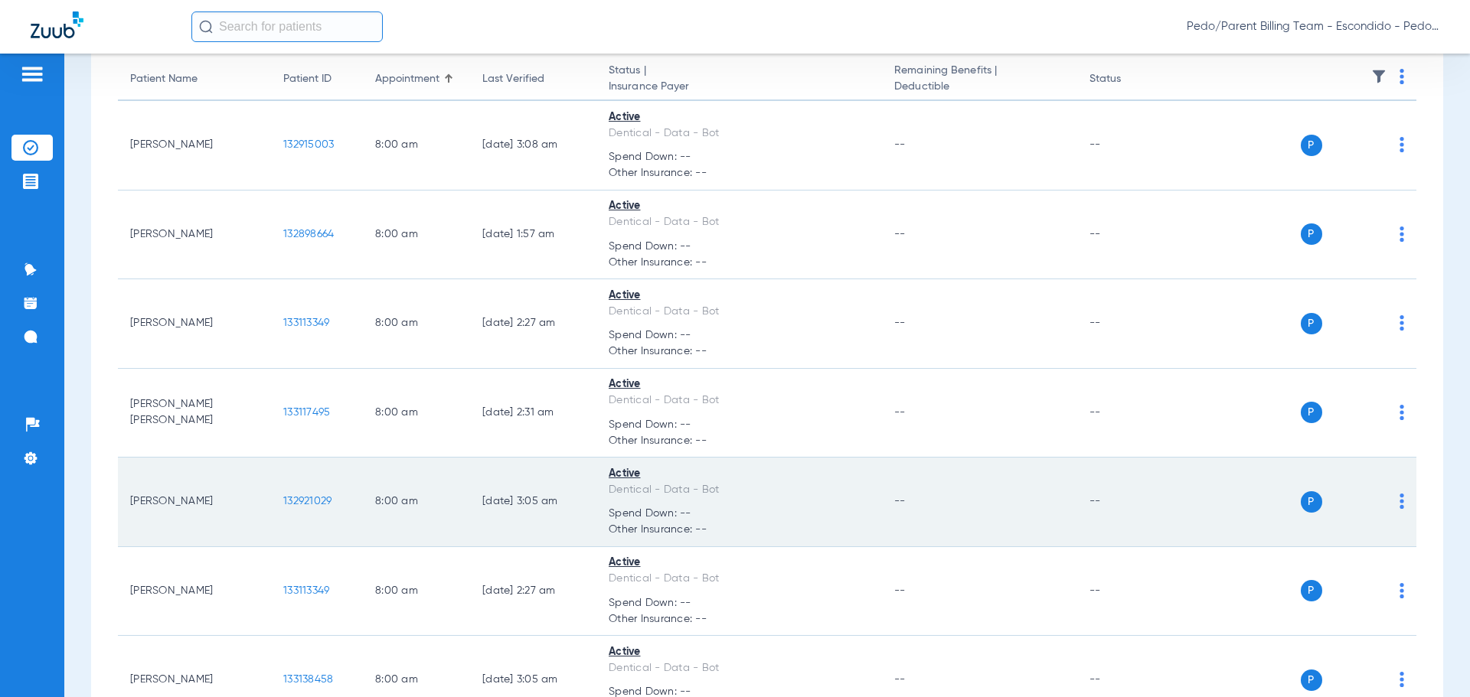
click at [303, 503] on span "132921029" at bounding box center [307, 501] width 48 height 11
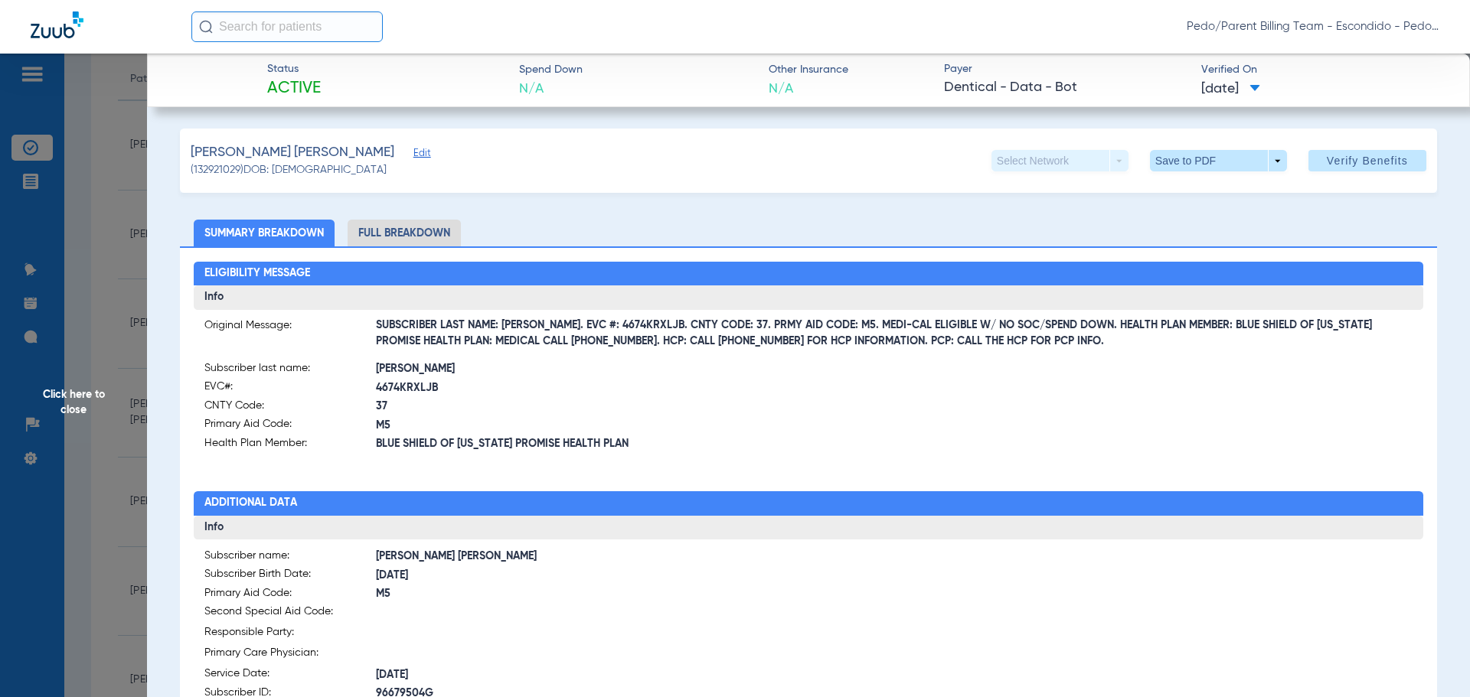
click at [386, 237] on li "Full Breakdown" at bounding box center [403, 233] width 113 height 27
drag, startPoint x: 547, startPoint y: 324, endPoint x: 640, endPoint y: 328, distance: 93.5
click at [640, 328] on span "SUBSCRIBER LAST NAME: [PERSON_NAME]. EVC #: 4674KRXLJB. CNTY CODE: 37. PRMY AID…" at bounding box center [894, 334] width 1037 height 16
copy span "EVC #: 4674KRXLJB"
click at [635, 507] on h2 "Additional Data" at bounding box center [809, 503] width 1230 height 24
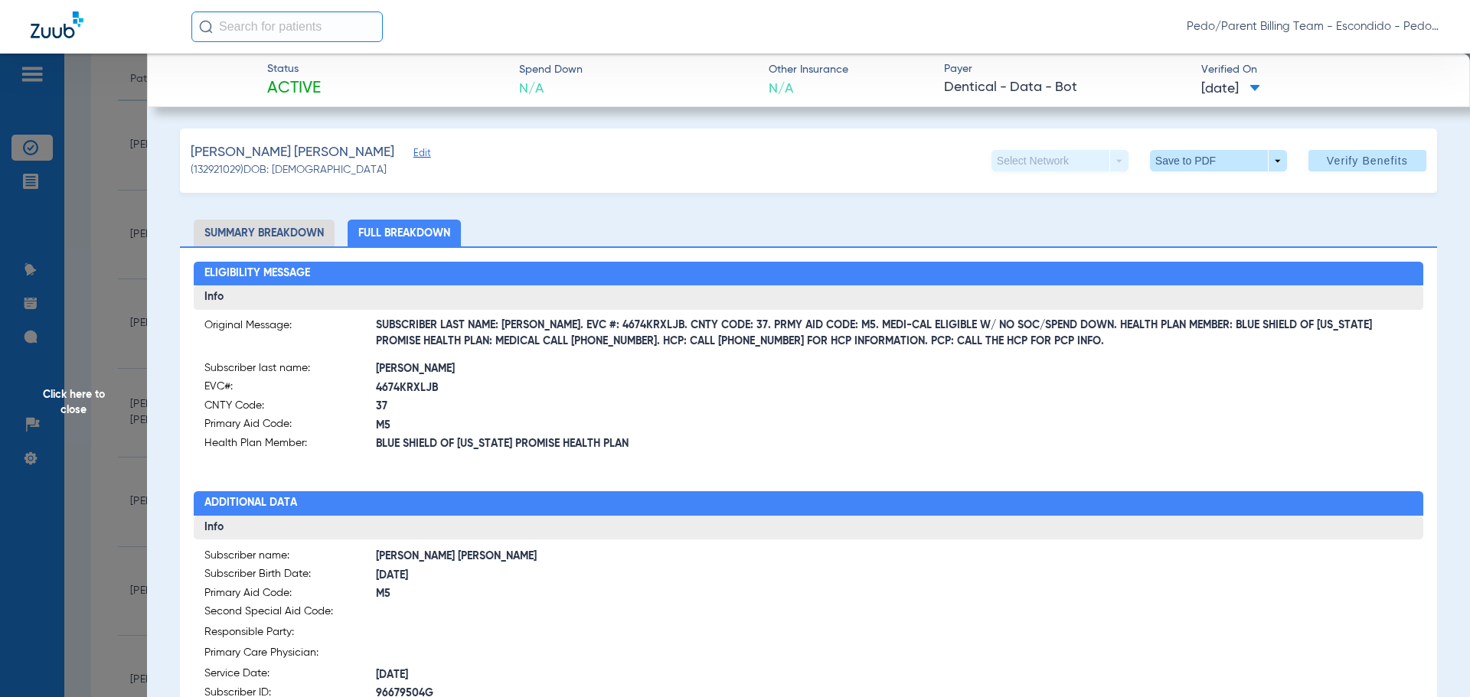
click at [60, 400] on span "Click here to close" at bounding box center [73, 402] width 147 height 697
